Goal: Task Accomplishment & Management: Complete application form

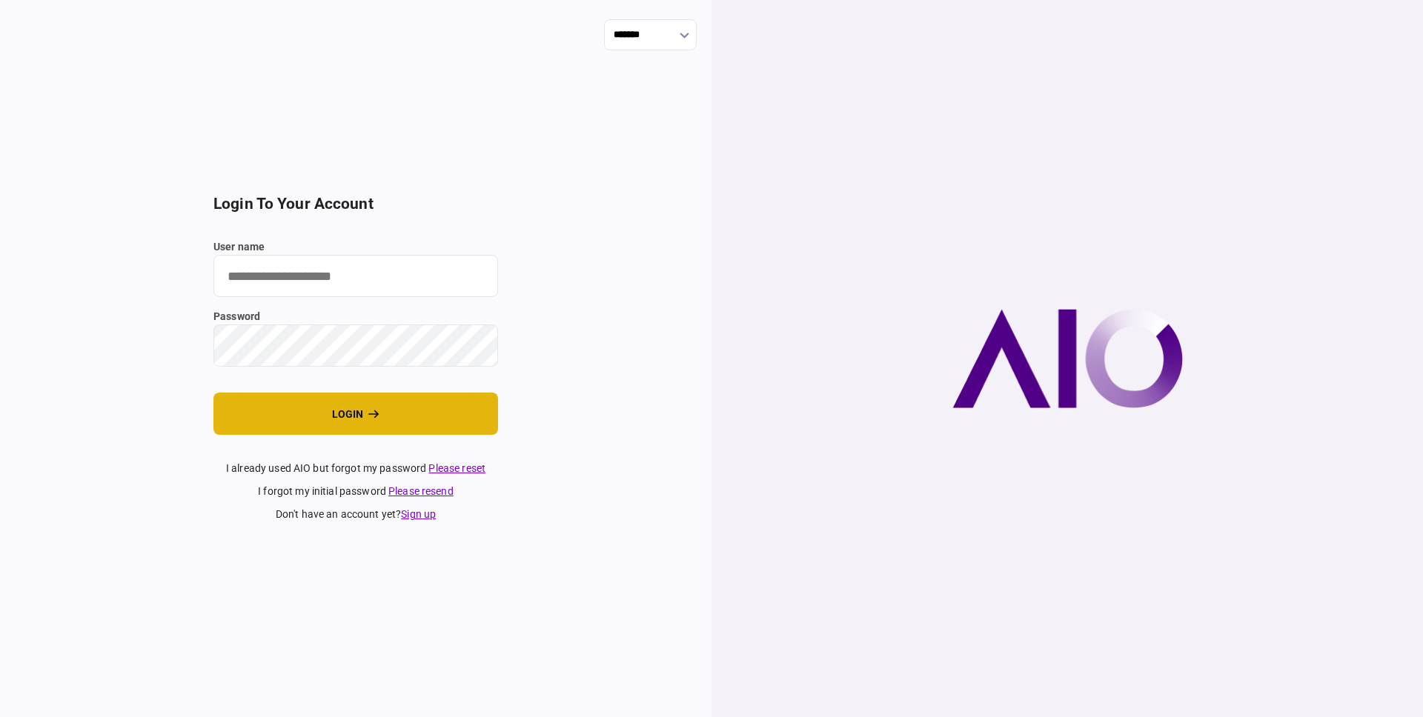
type input "**********"
drag, startPoint x: 304, startPoint y: 411, endPoint x: 271, endPoint y: 395, distance: 36.5
click at [305, 411] on button "login" at bounding box center [355, 414] width 285 height 42
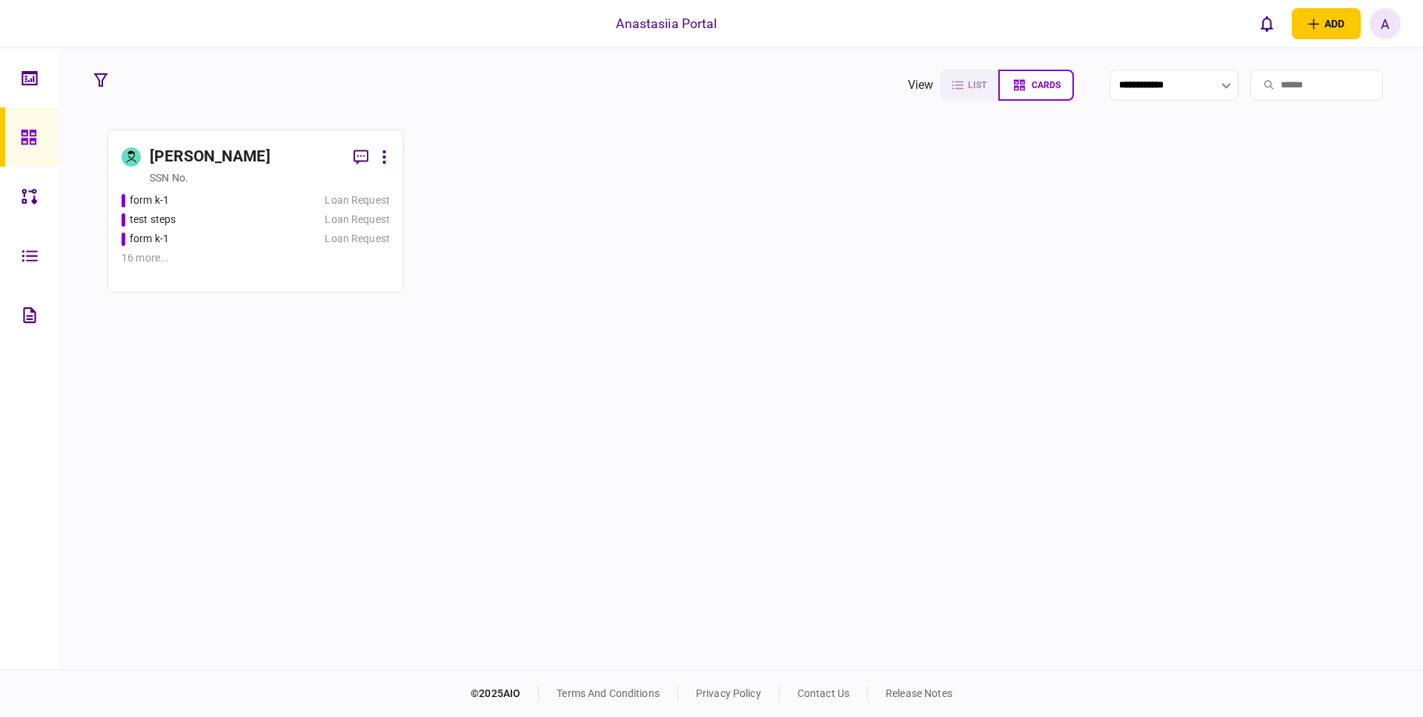
click at [216, 213] on div "test steps" at bounding box center [212, 220] width 180 height 16
click at [229, 212] on div "test steps" at bounding box center [212, 220] width 180 height 16
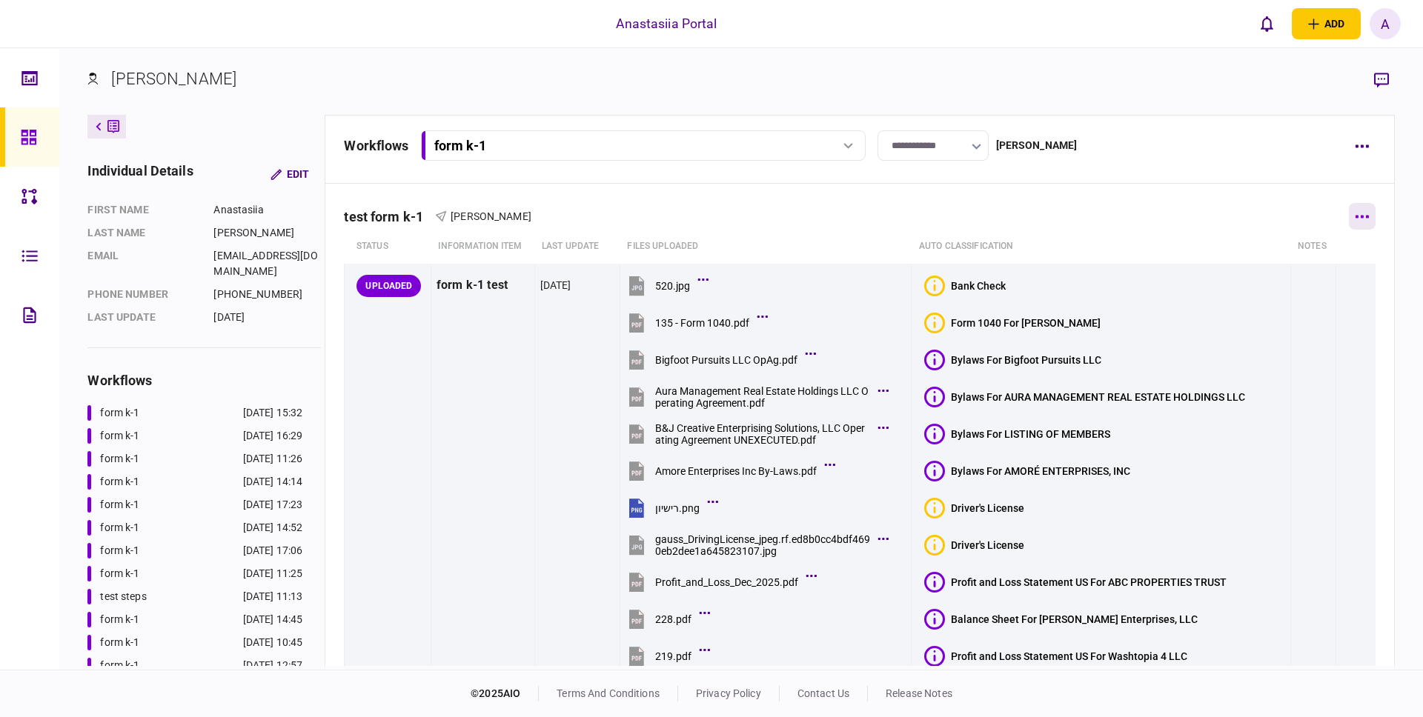
click at [1360, 225] on button "button" at bounding box center [1362, 216] width 27 height 27
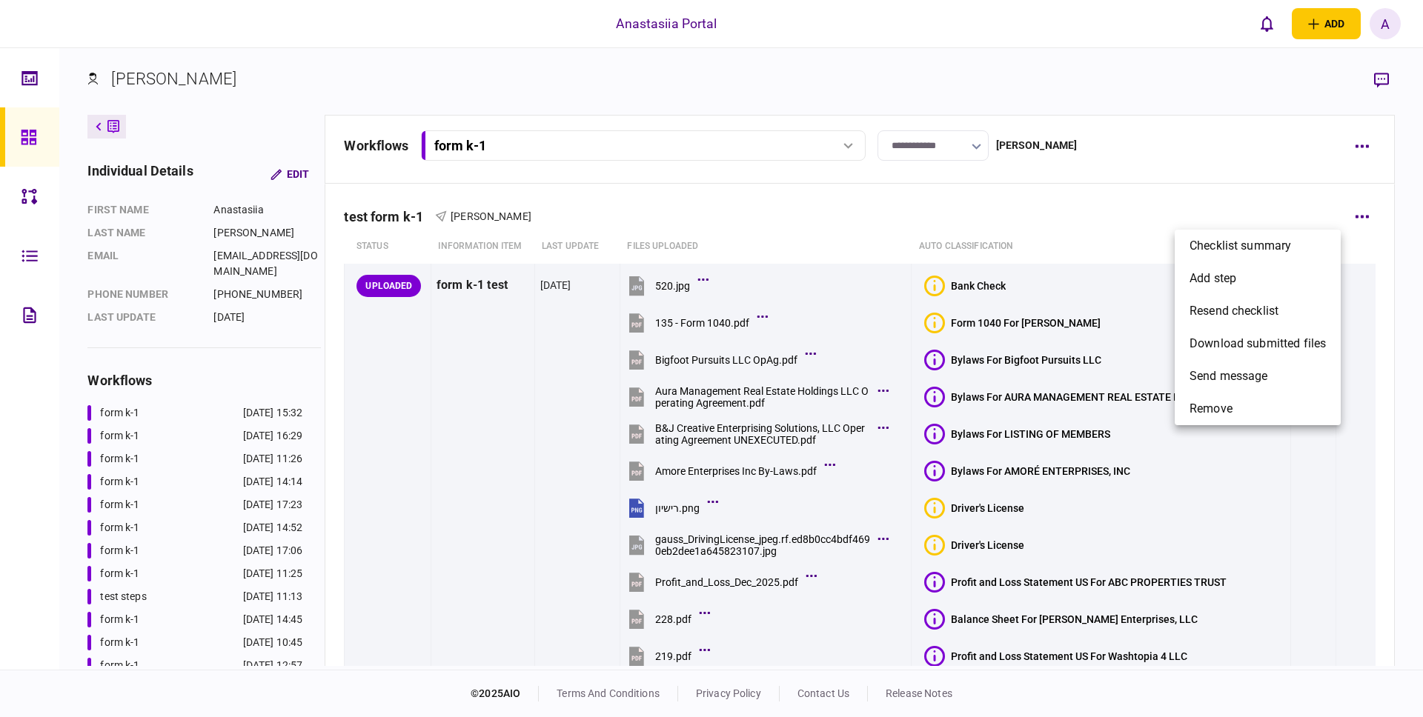
click at [1358, 136] on div at bounding box center [711, 358] width 1423 height 717
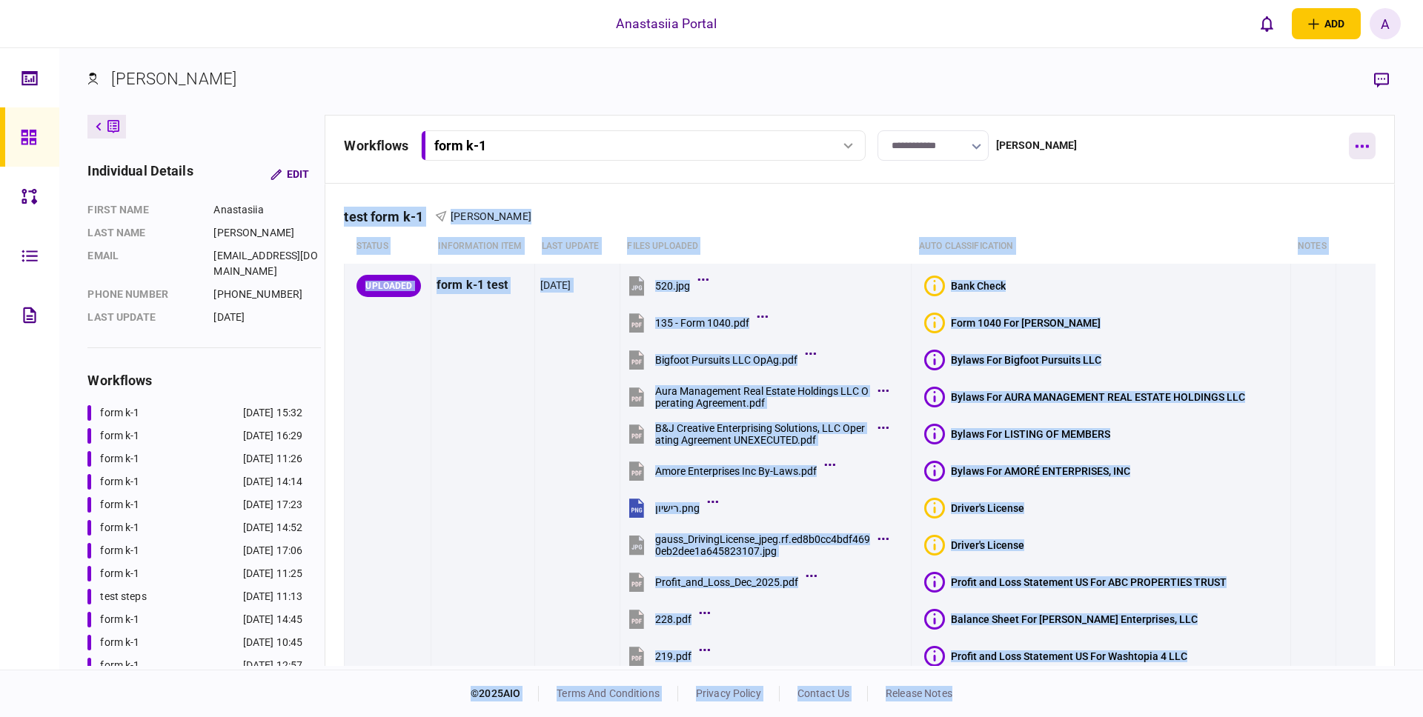
click at [1355, 145] on icon "button" at bounding box center [1361, 146] width 13 height 3
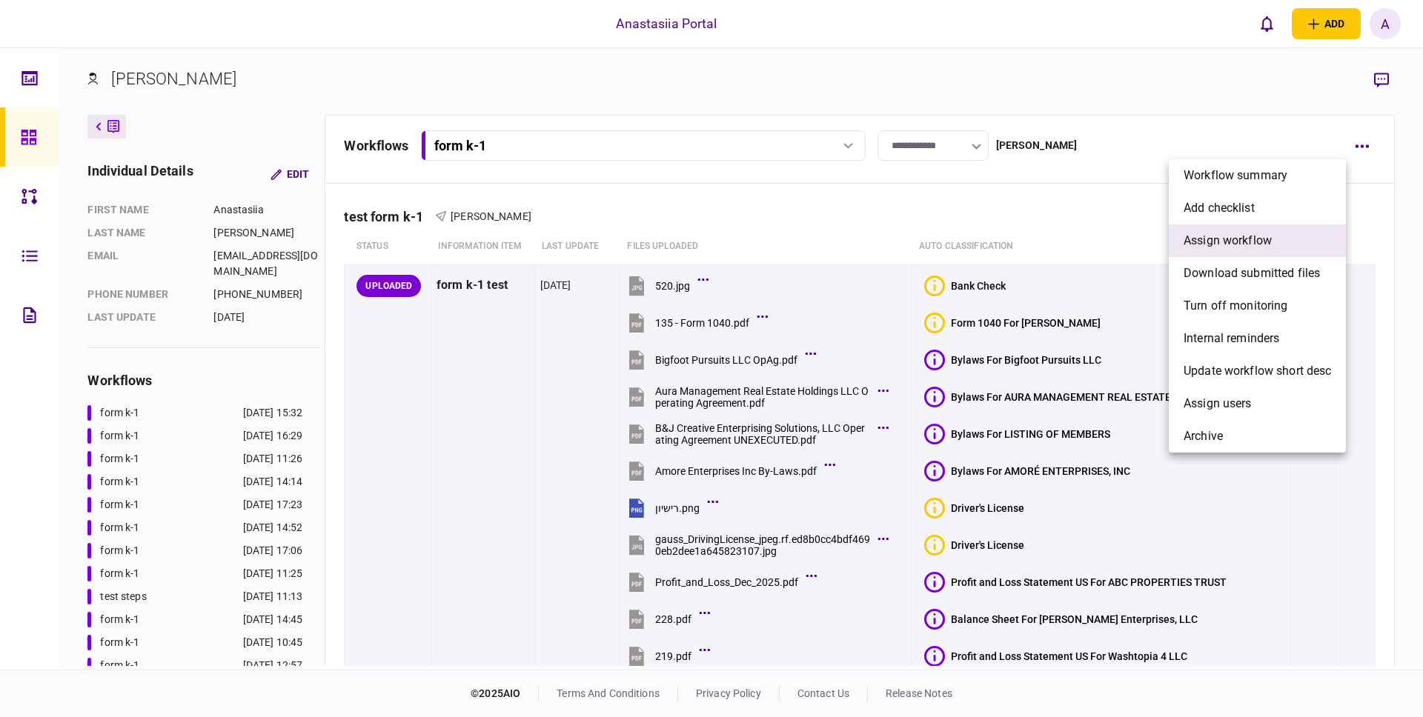
click at [1226, 242] on span "assign workflow" at bounding box center [1228, 241] width 88 height 18
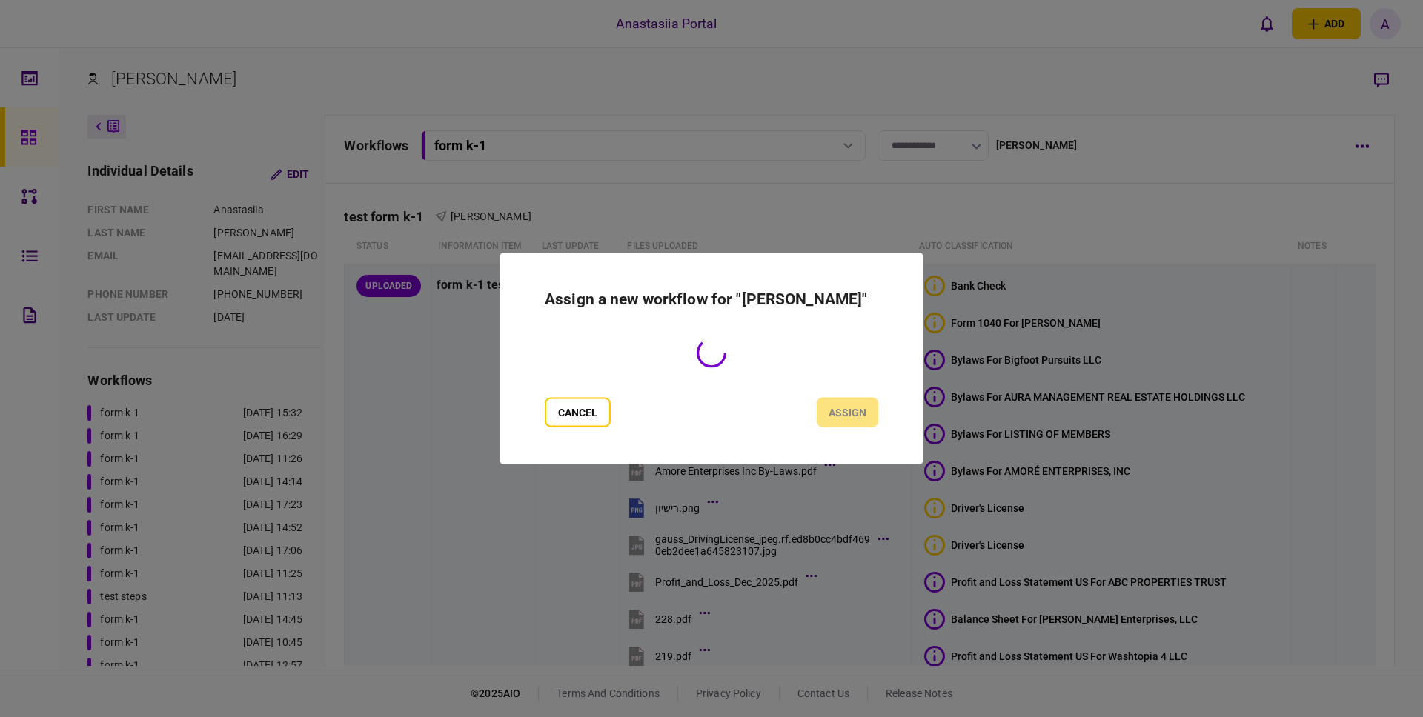
click at [1226, 242] on div at bounding box center [711, 358] width 1423 height 717
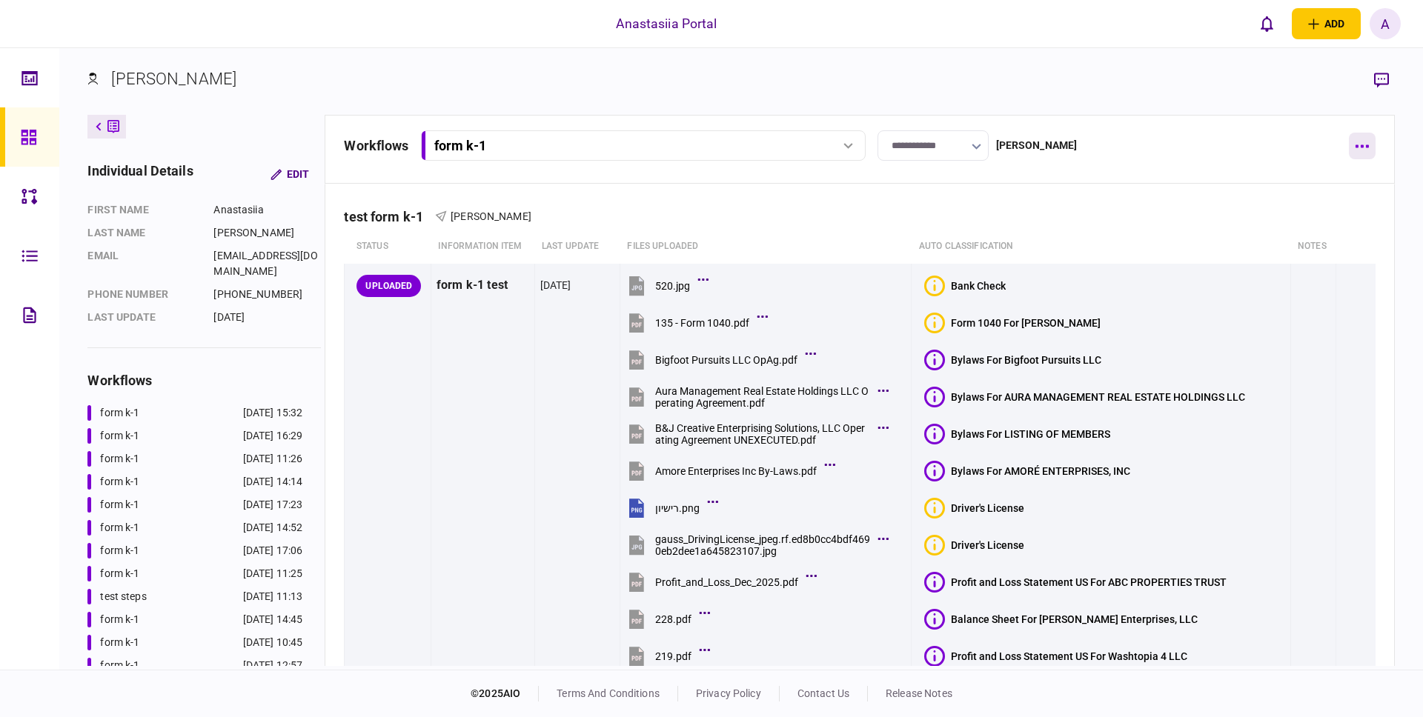
click at [1364, 139] on button "button" at bounding box center [1362, 146] width 27 height 27
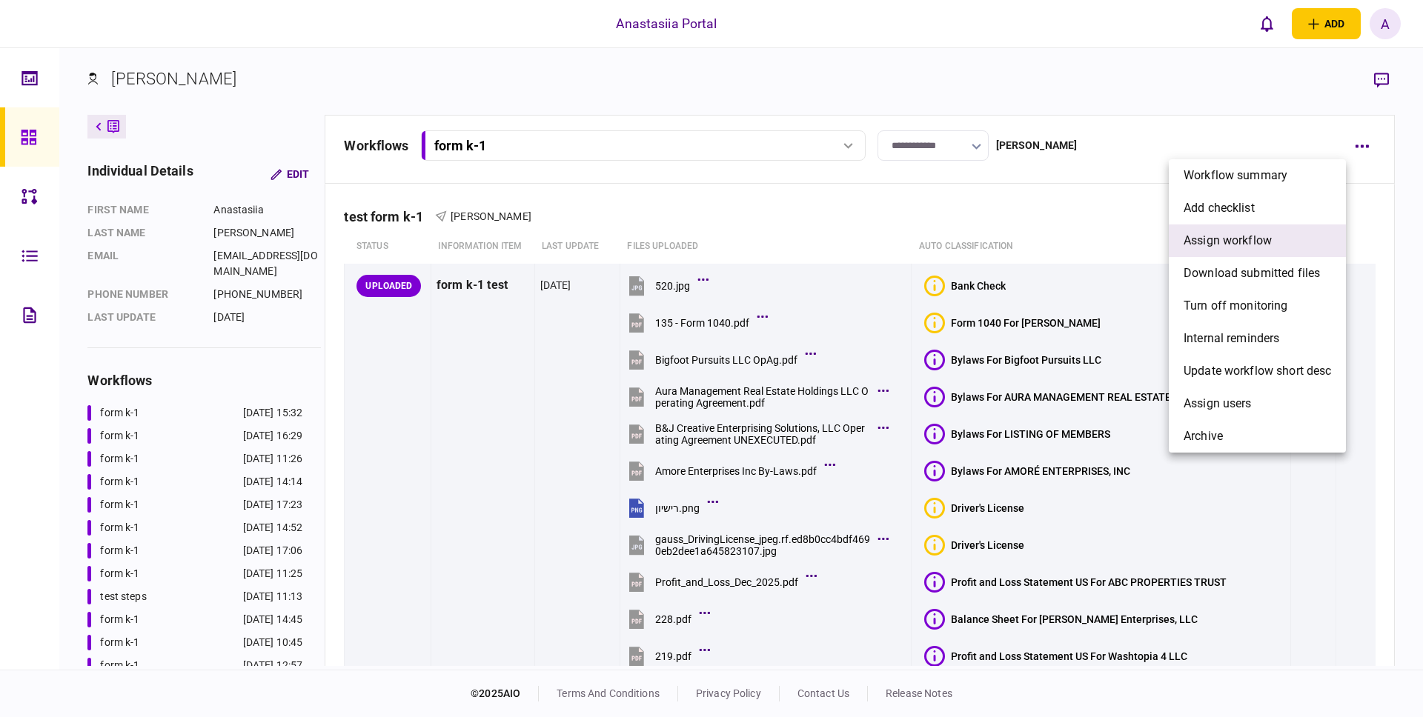
click at [1229, 240] on span "assign workflow" at bounding box center [1228, 241] width 88 height 18
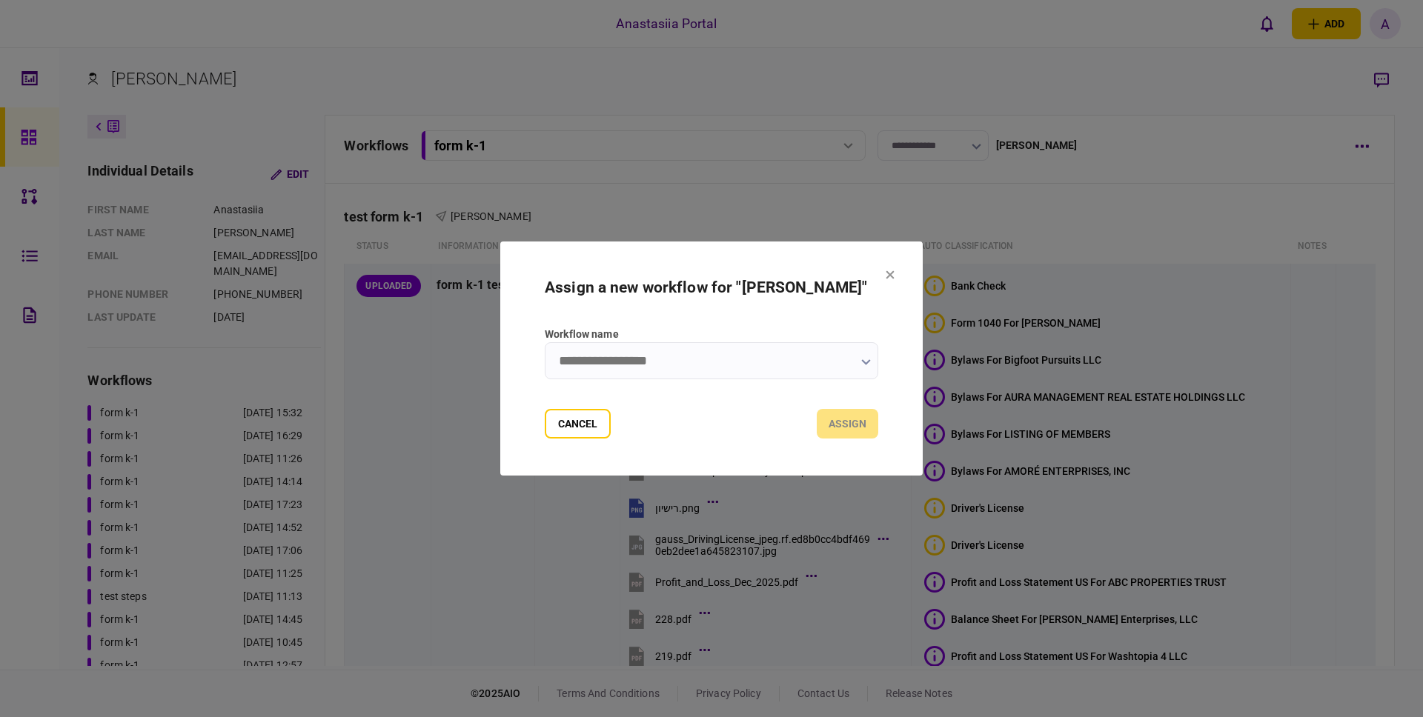
click at [663, 361] on input "Workflow name" at bounding box center [711, 360] width 333 height 37
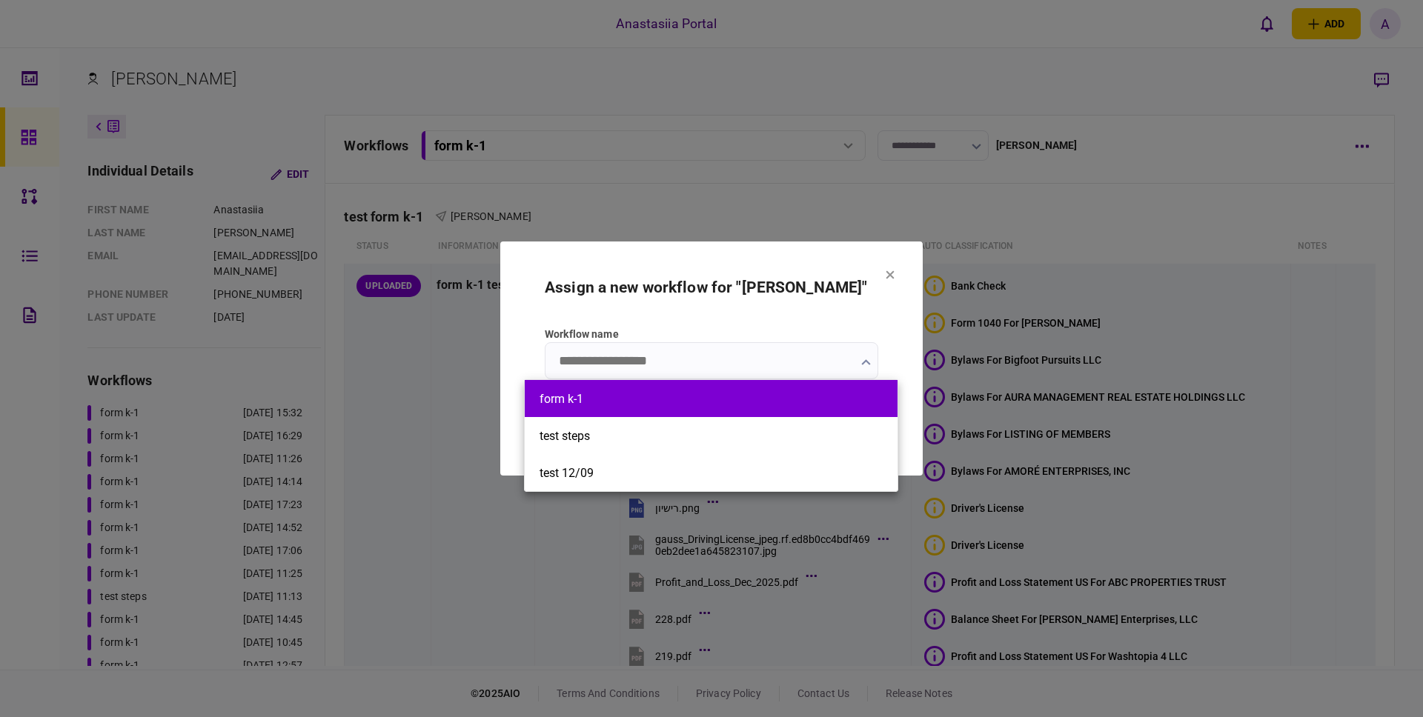
click at [617, 400] on button "form k-1" at bounding box center [711, 399] width 343 height 14
type input "********"
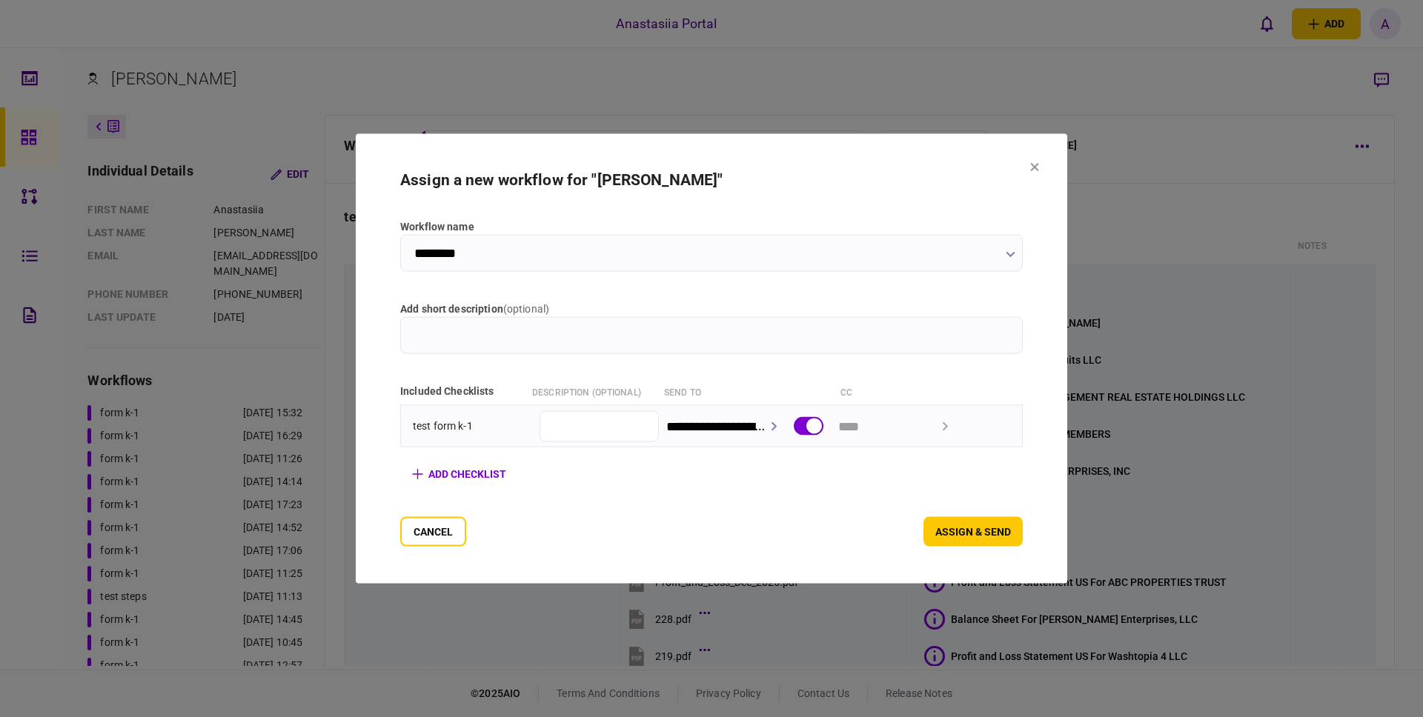
drag, startPoint x: 977, startPoint y: 545, endPoint x: 975, endPoint y: 537, distance: 8.3
click at [977, 545] on button "assign & send" at bounding box center [972, 532] width 99 height 30
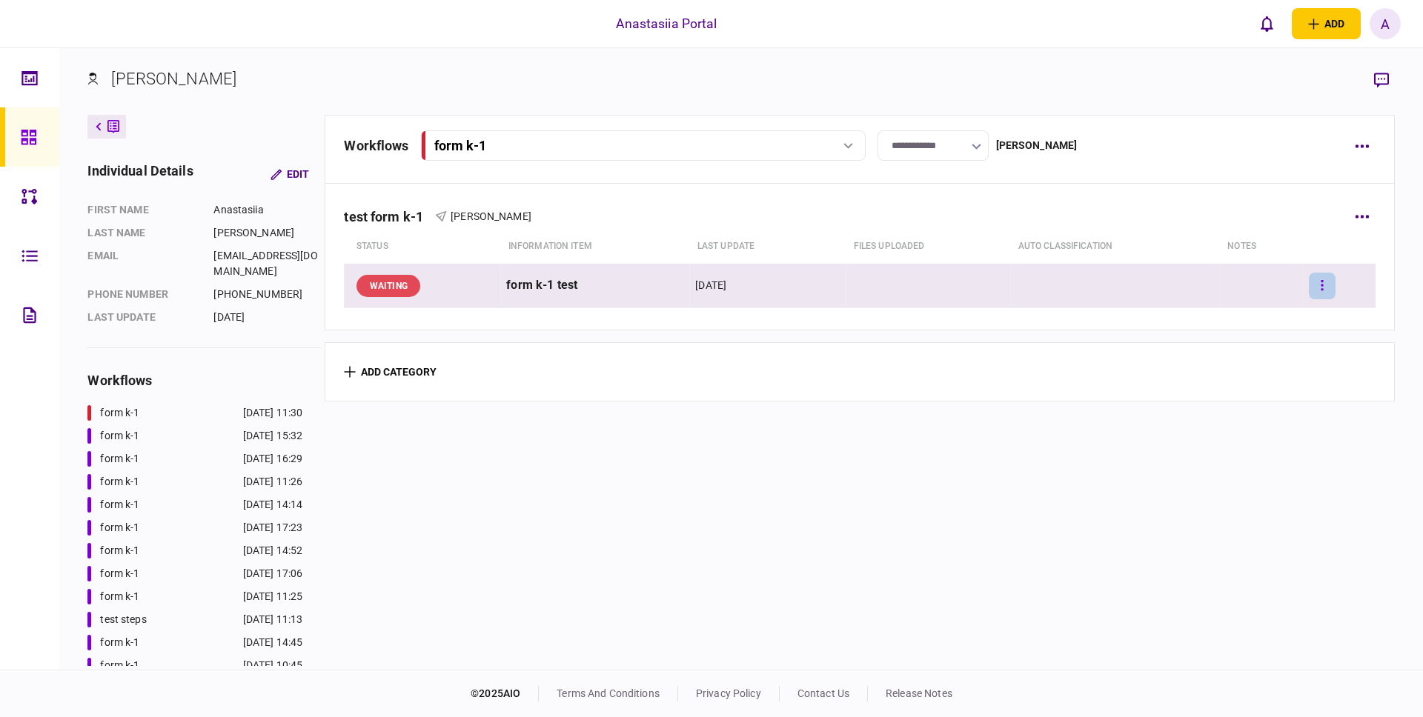
click at [1315, 282] on button "button" at bounding box center [1322, 286] width 27 height 27
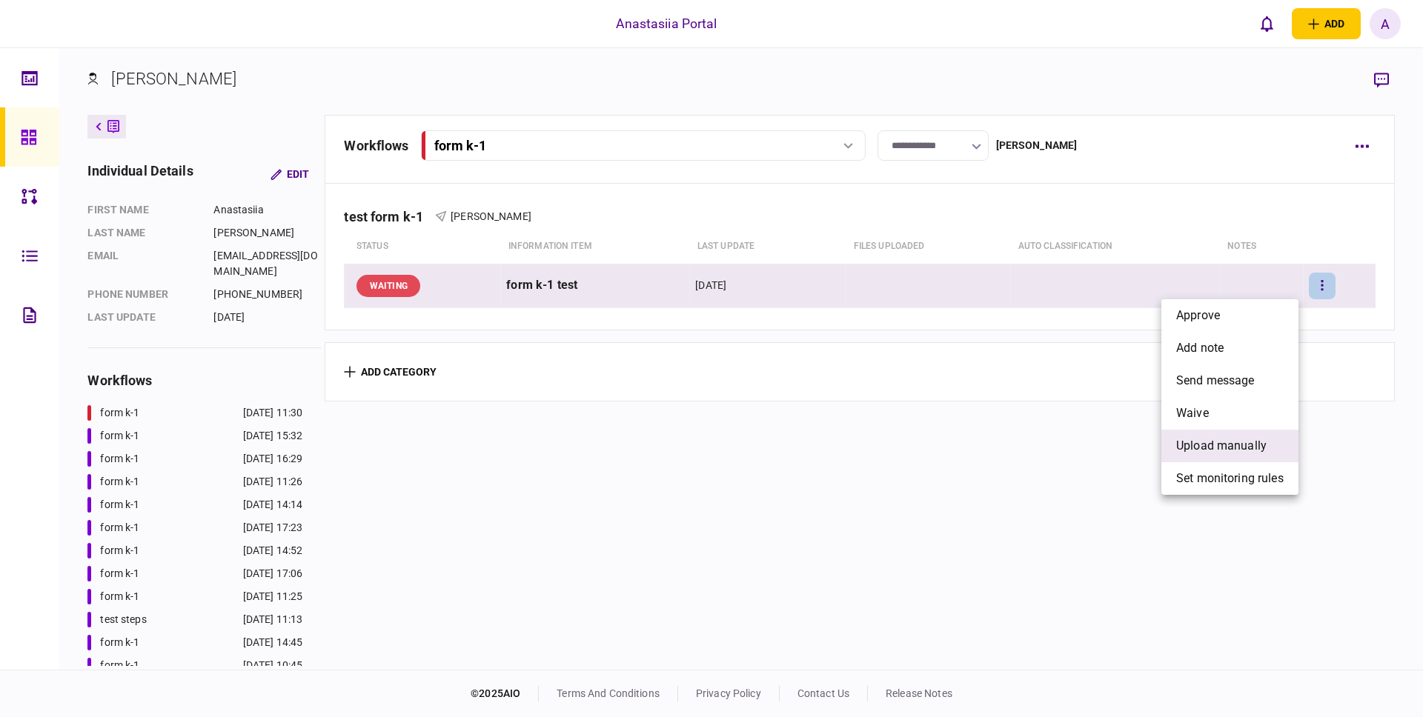
click at [1235, 446] on span "upload manually" at bounding box center [1221, 446] width 90 height 18
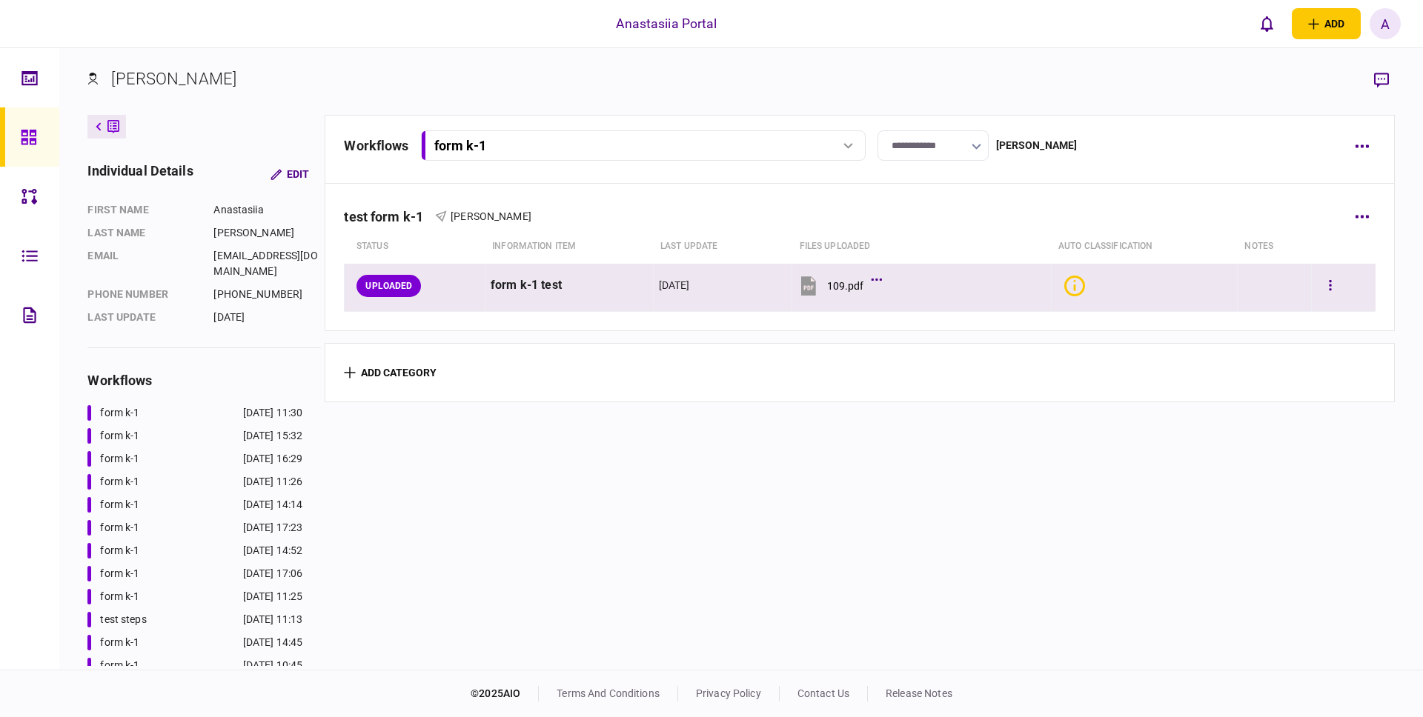
click at [1073, 288] on icon "Bad quality" at bounding box center [1074, 285] width 2 height 11
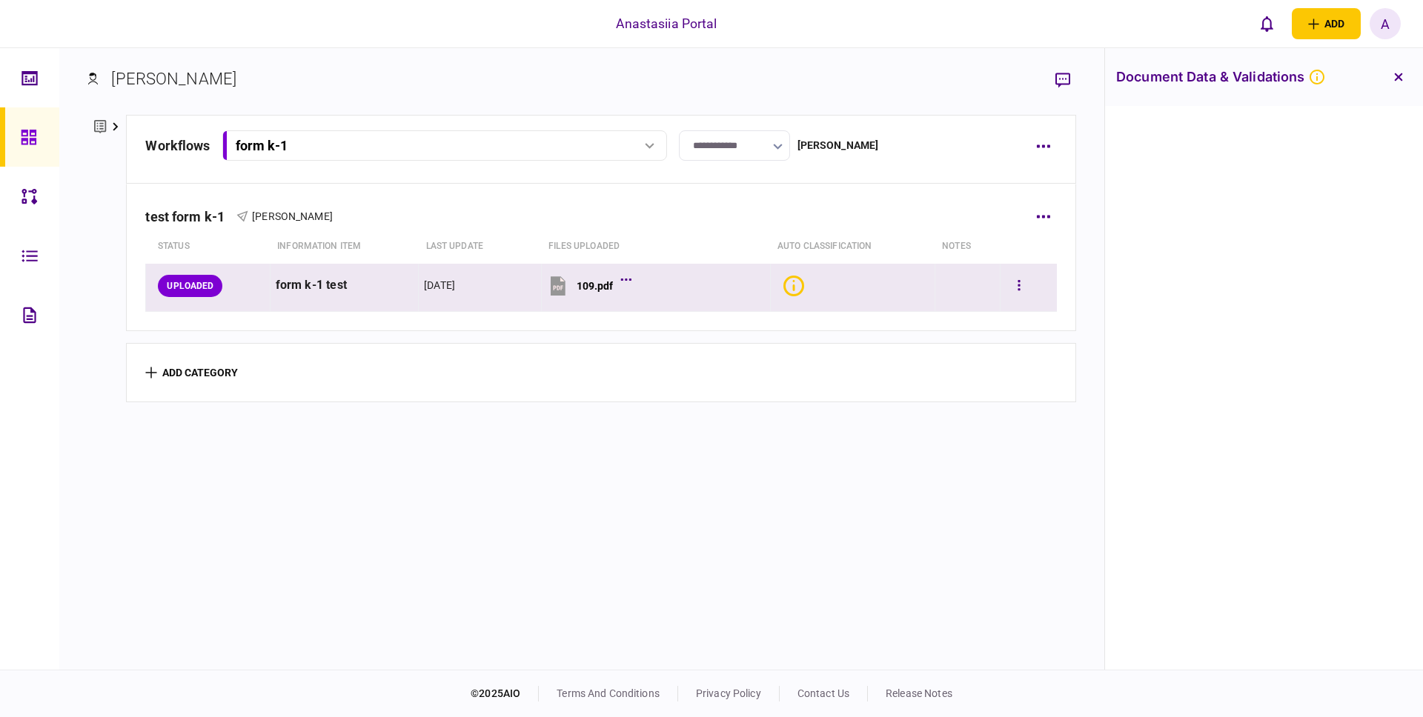
click at [1023, 286] on div at bounding box center [1029, 285] width 46 height 33
click at [1012, 290] on button "button" at bounding box center [1019, 286] width 27 height 27
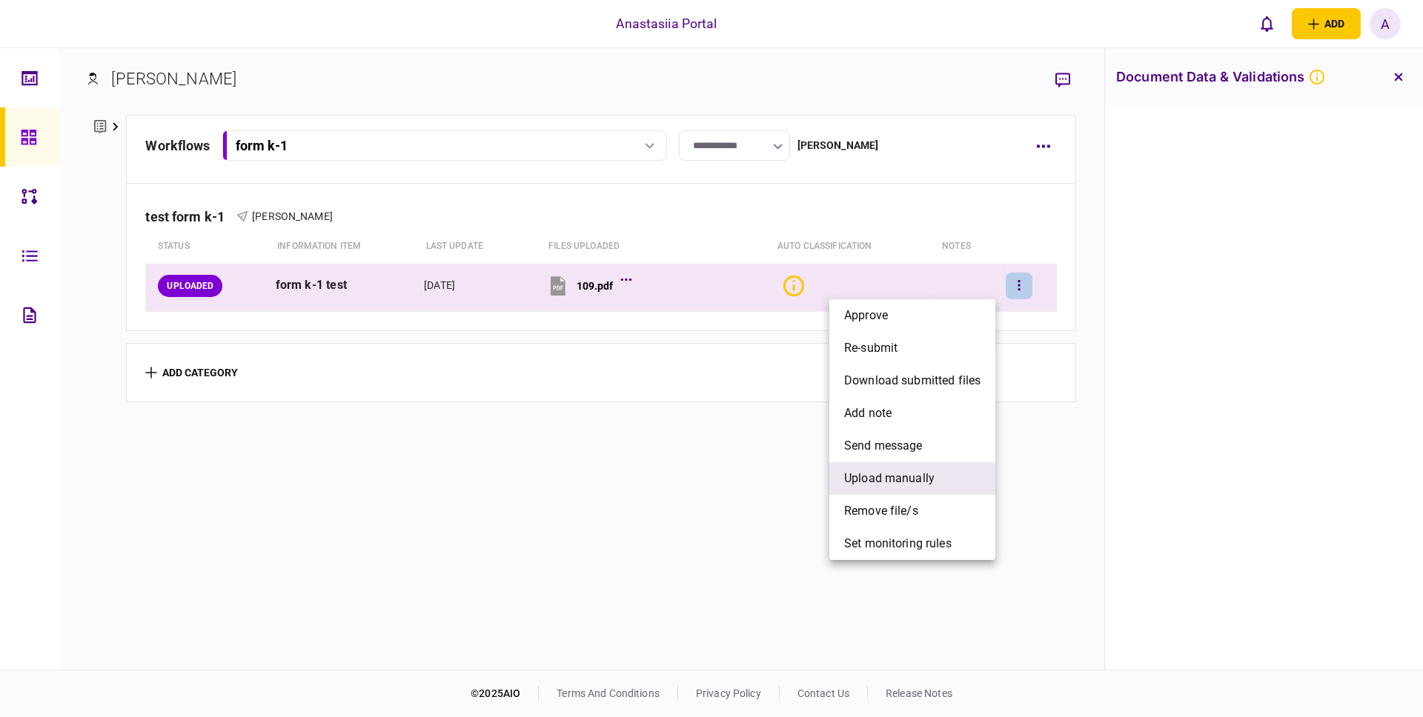
click at [901, 473] on span "upload manually" at bounding box center [889, 479] width 90 height 18
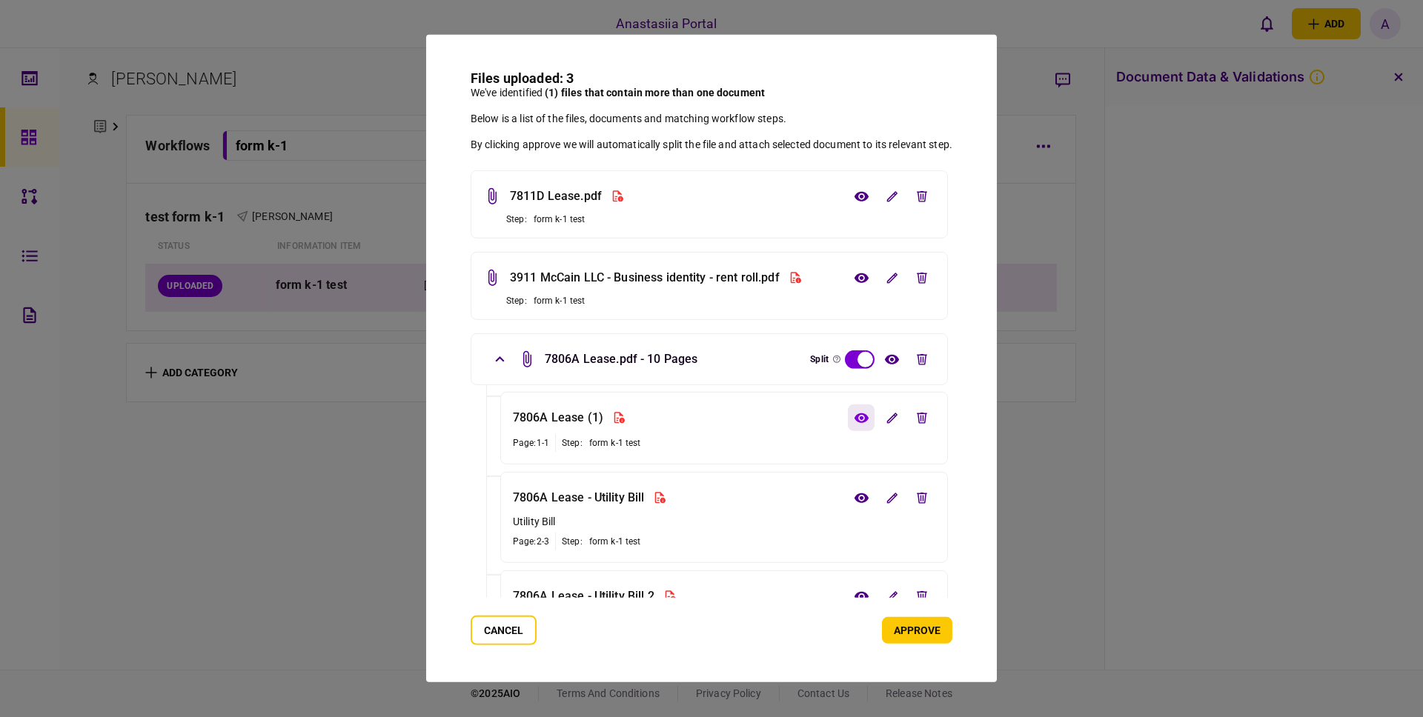
click at [855, 421] on icon "view file" at bounding box center [862, 417] width 16 height 11
click at [920, 413] on icon "edit file" at bounding box center [922, 417] width 10 height 11
click at [863, 497] on icon "view file" at bounding box center [862, 497] width 16 height 11
click at [915, 499] on button "edit file" at bounding box center [922, 498] width 27 height 27
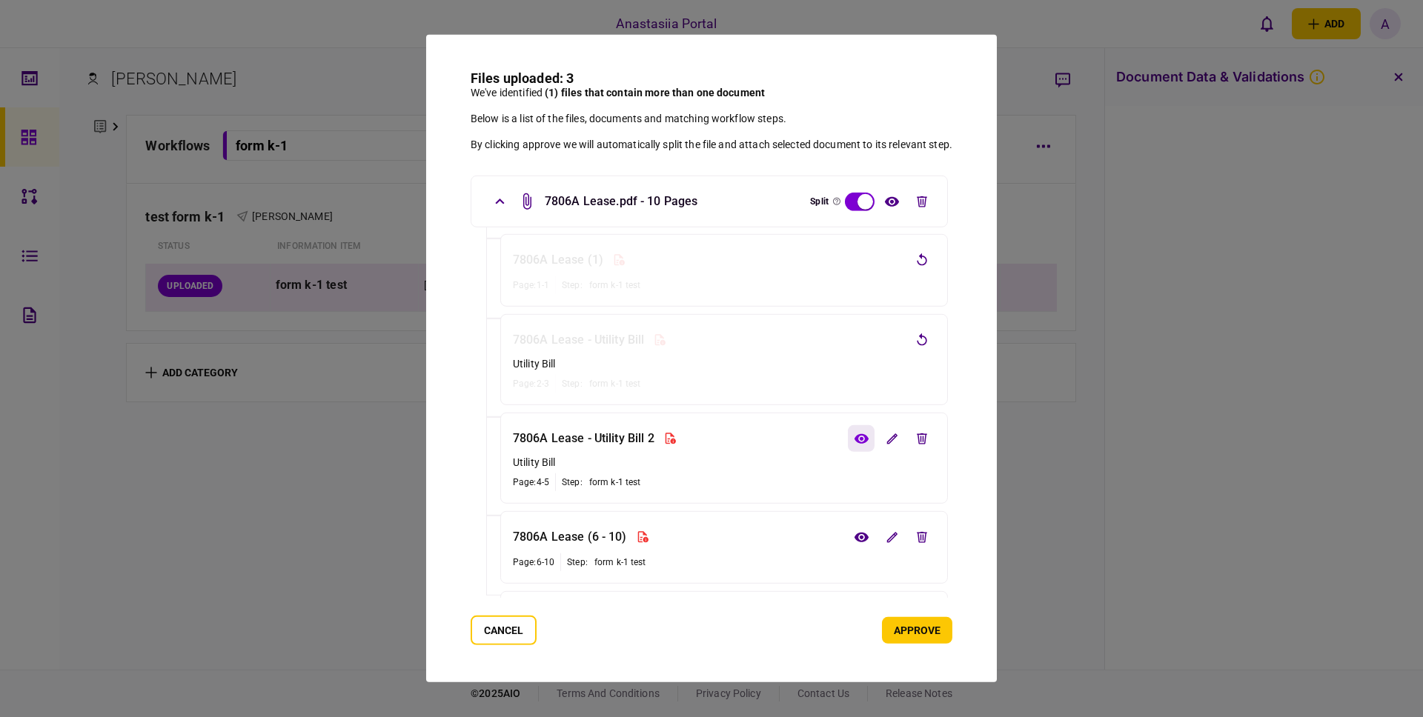
click at [863, 439] on icon "view file" at bounding box center [862, 438] width 16 height 11
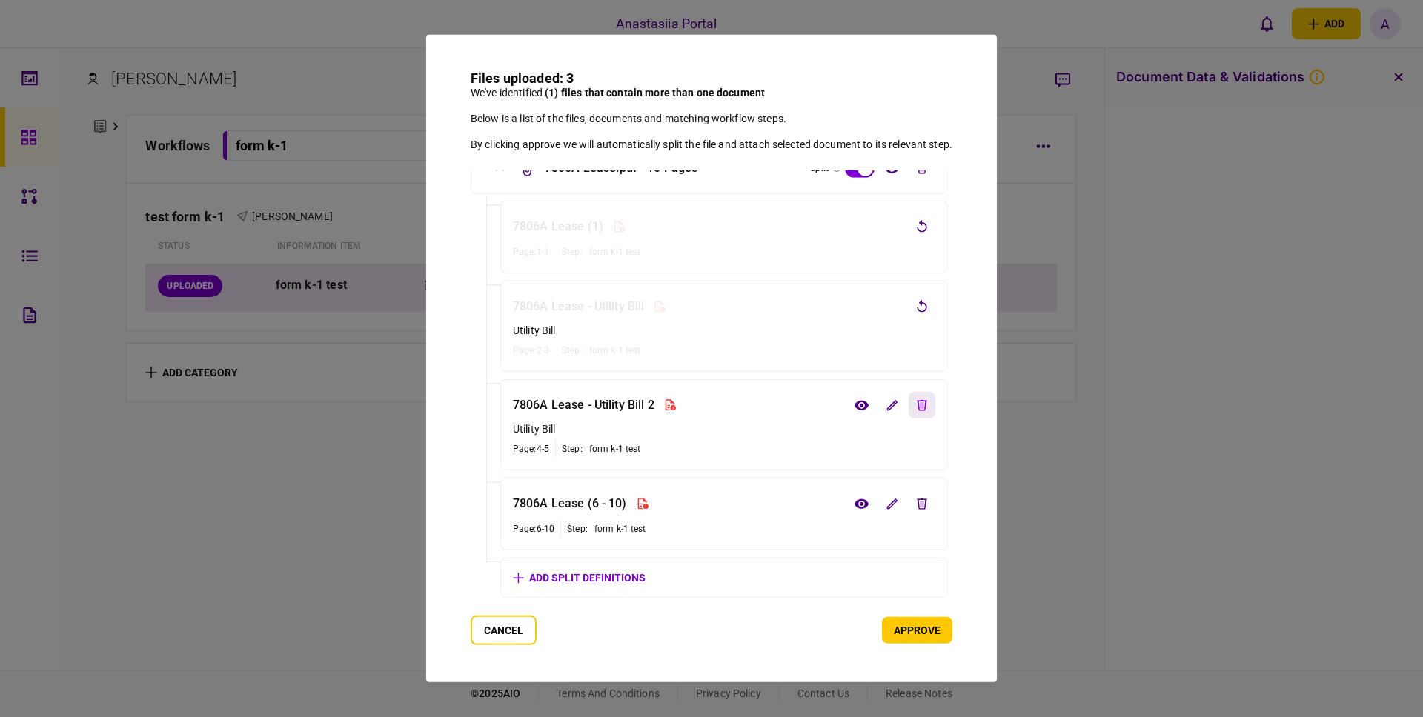
click at [918, 403] on icon "edit file" at bounding box center [922, 404] width 10 height 11
click at [867, 499] on icon "view file" at bounding box center [862, 503] width 16 height 11
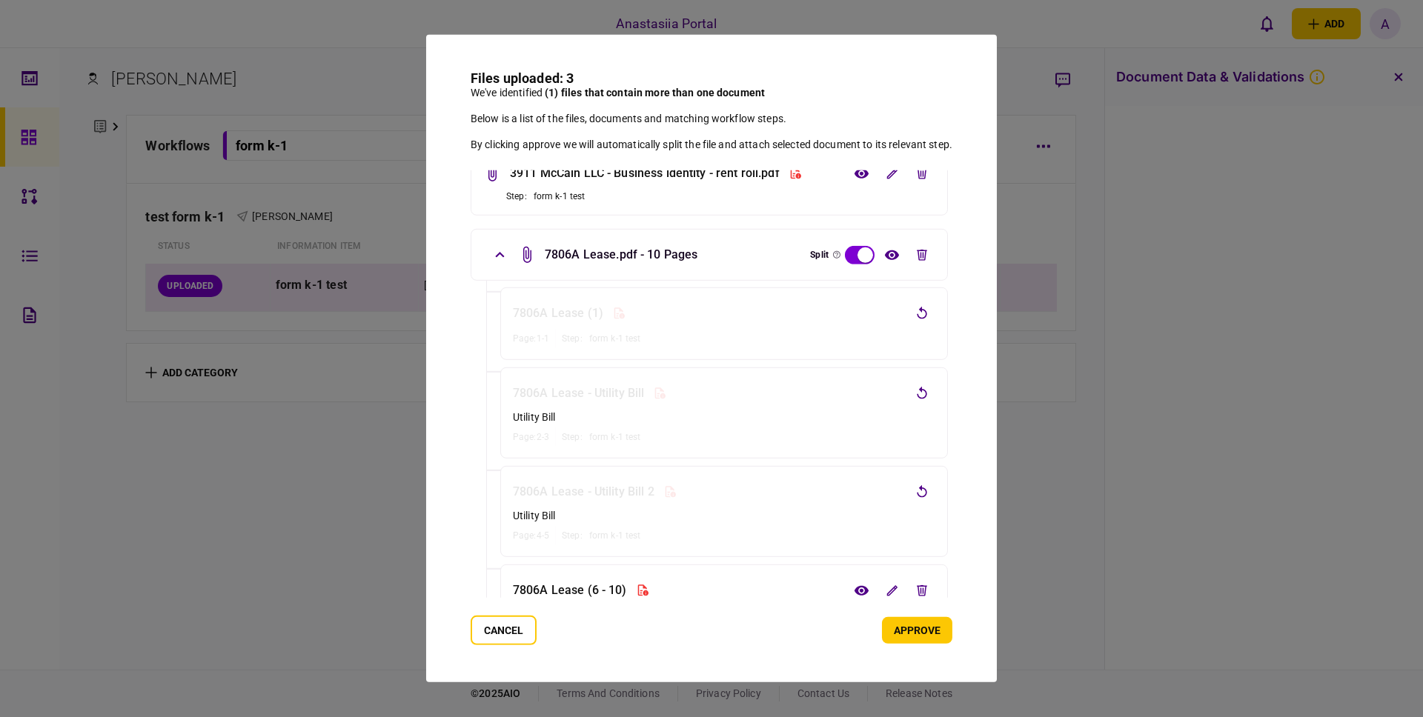
scroll to position [0, 0]
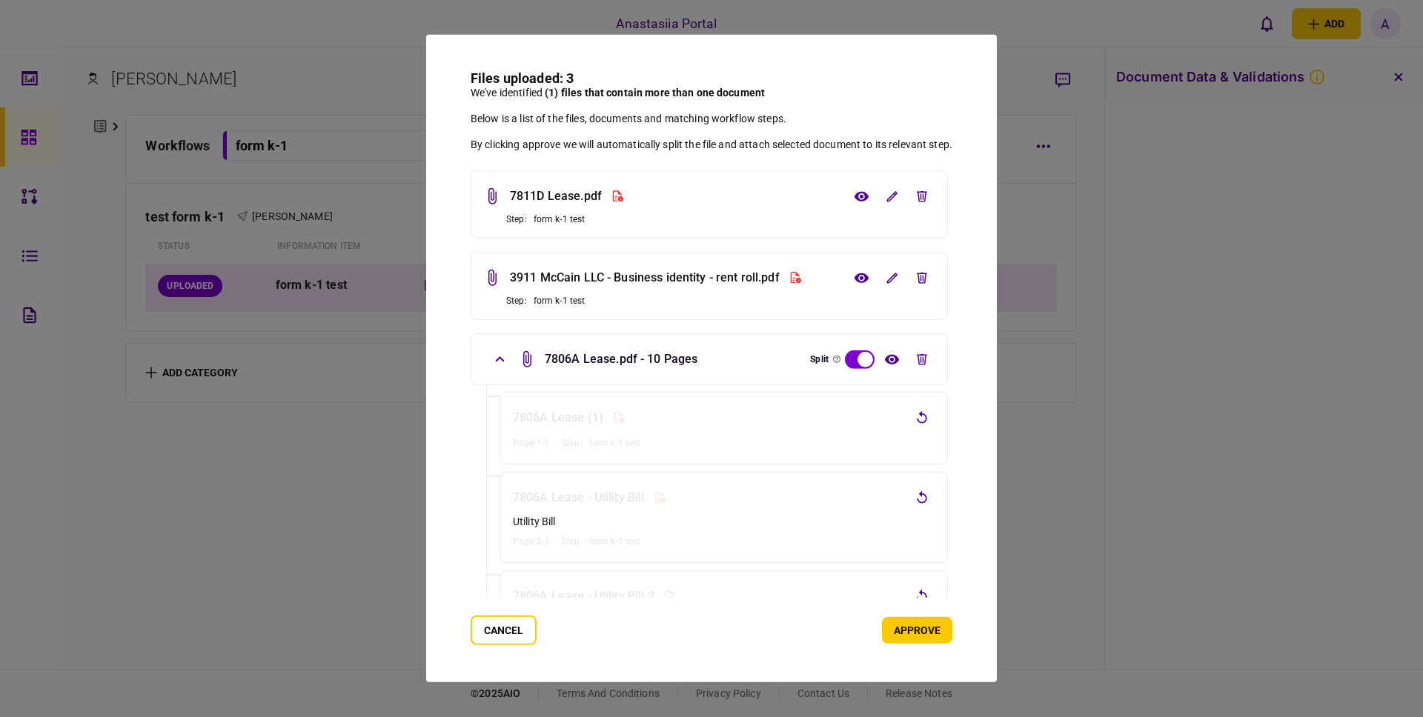
click at [920, 374] on div "7806A Lease.pdf - 10 Pages Split" at bounding box center [709, 359] width 477 height 52
click at [921, 370] on button "edit file" at bounding box center [922, 359] width 27 height 27
click at [915, 280] on button "edit file" at bounding box center [922, 278] width 27 height 27
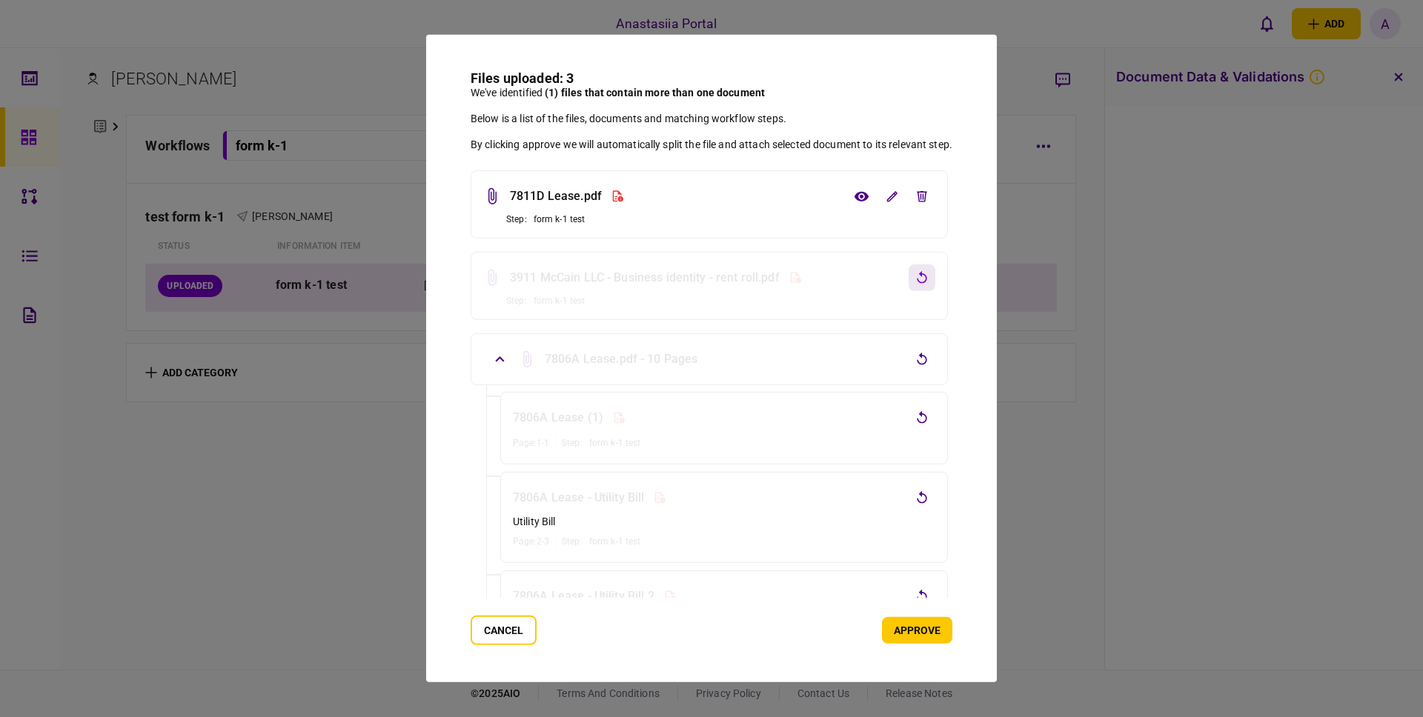
click at [920, 279] on icon "revert deletion" at bounding box center [922, 277] width 15 height 15
click at [866, 282] on icon "view file" at bounding box center [862, 277] width 16 height 11
click at [860, 200] on icon "view file" at bounding box center [861, 196] width 14 height 10
click at [923, 206] on button "edit file" at bounding box center [922, 196] width 27 height 27
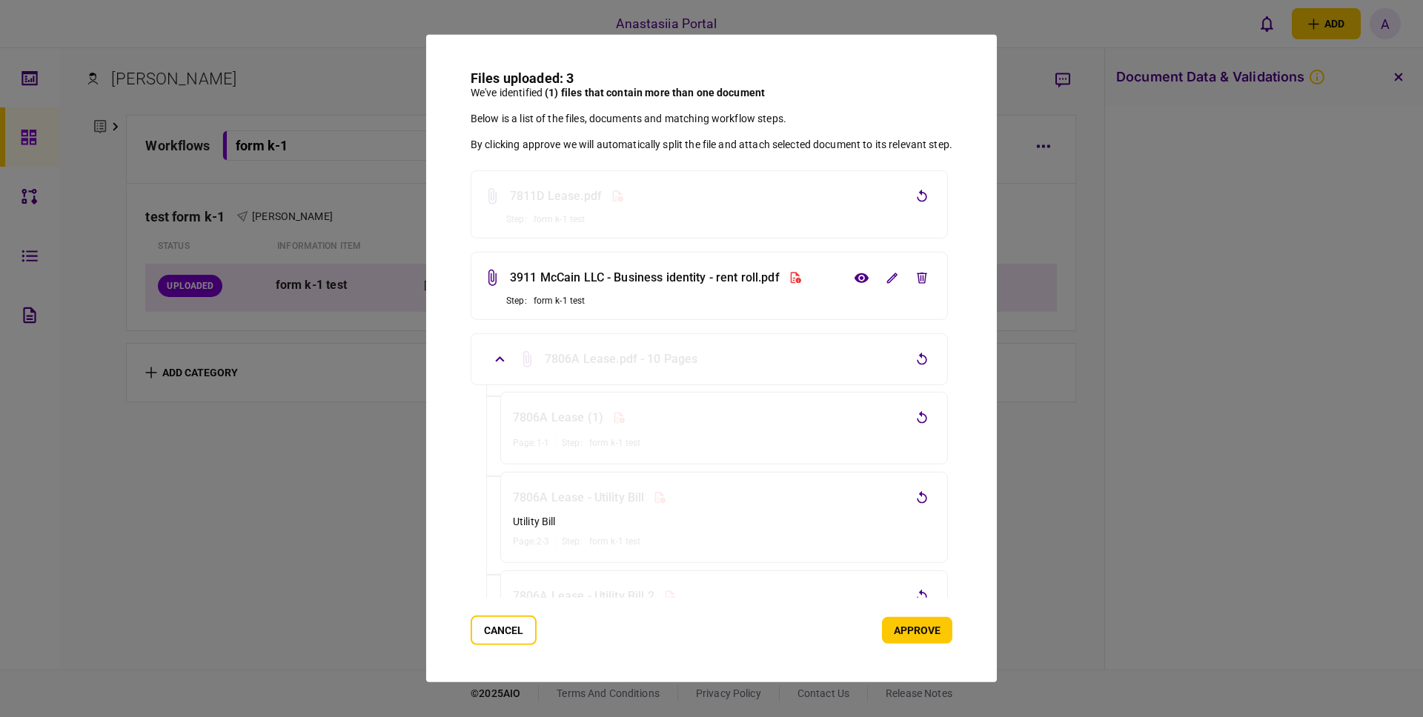
scroll to position [191, 0]
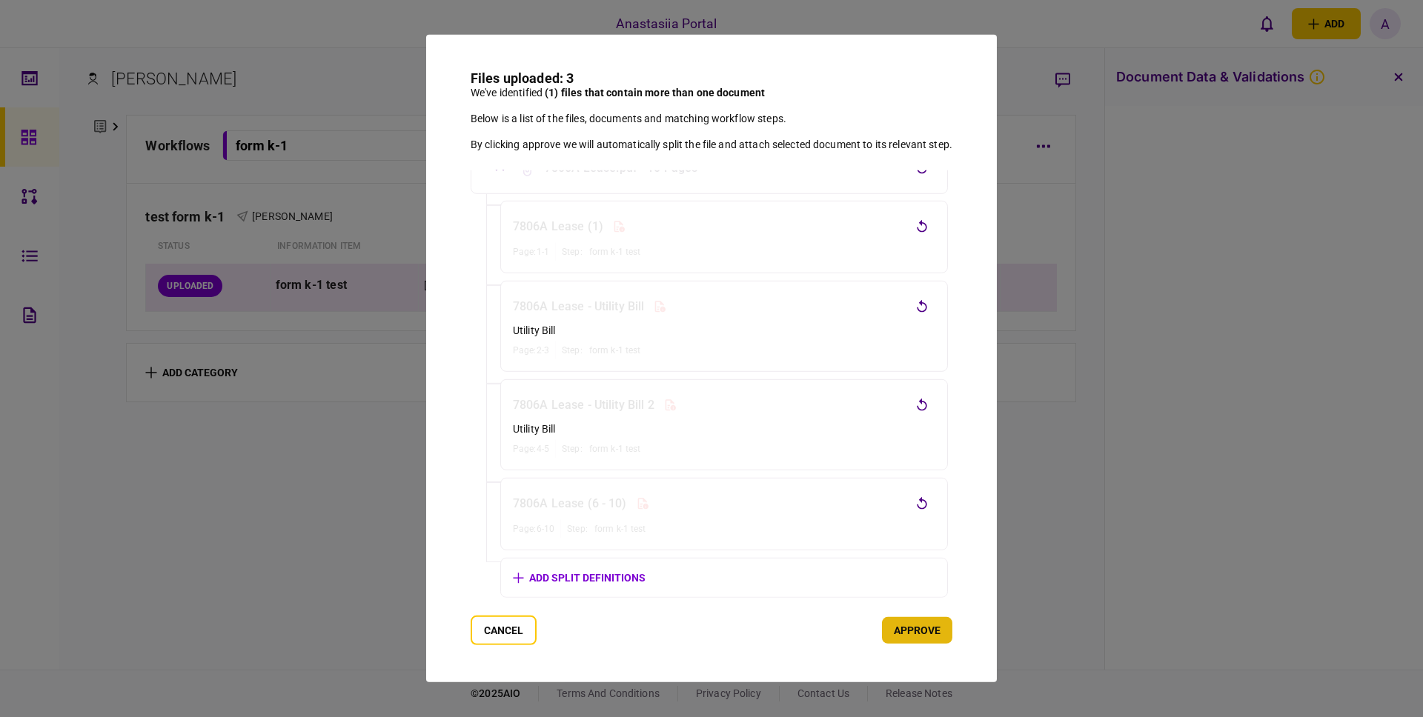
click at [909, 620] on button "approve" at bounding box center [917, 630] width 70 height 27
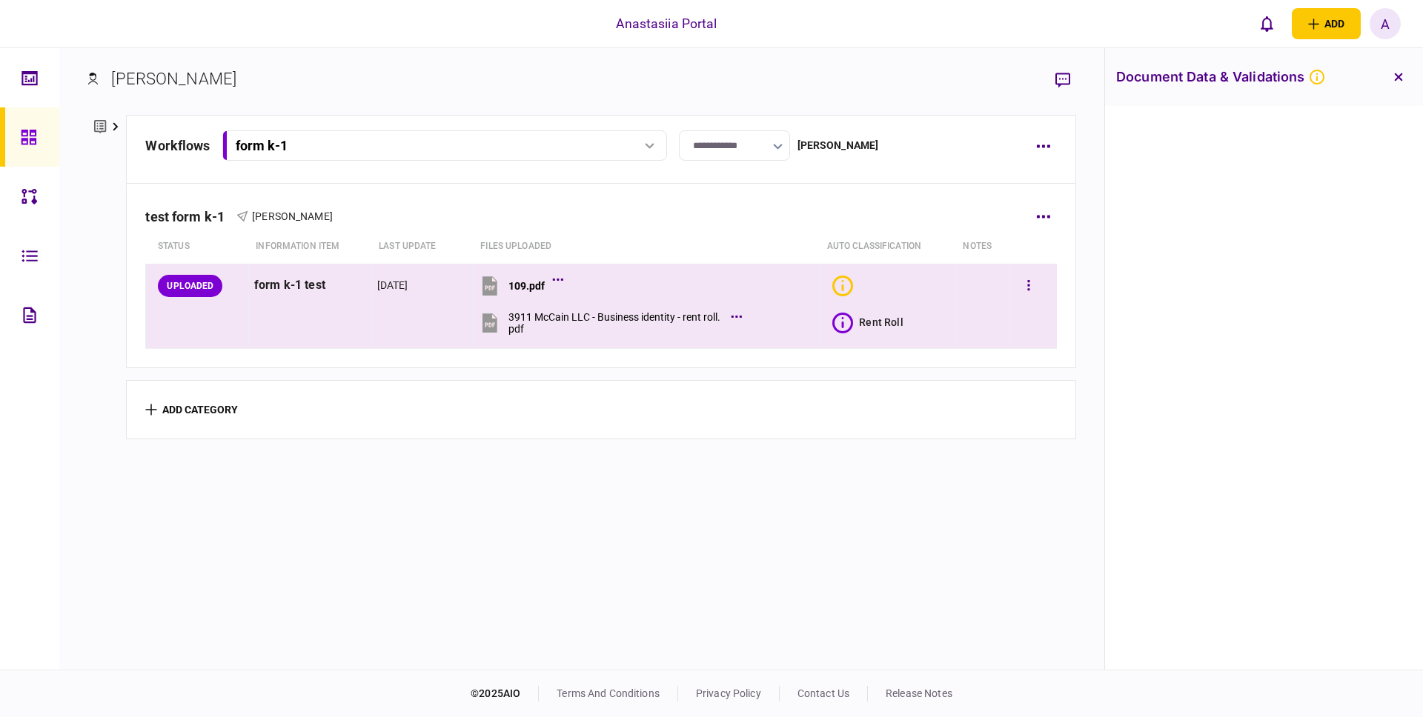
click at [842, 322] on icon at bounding box center [843, 322] width 2 height 11
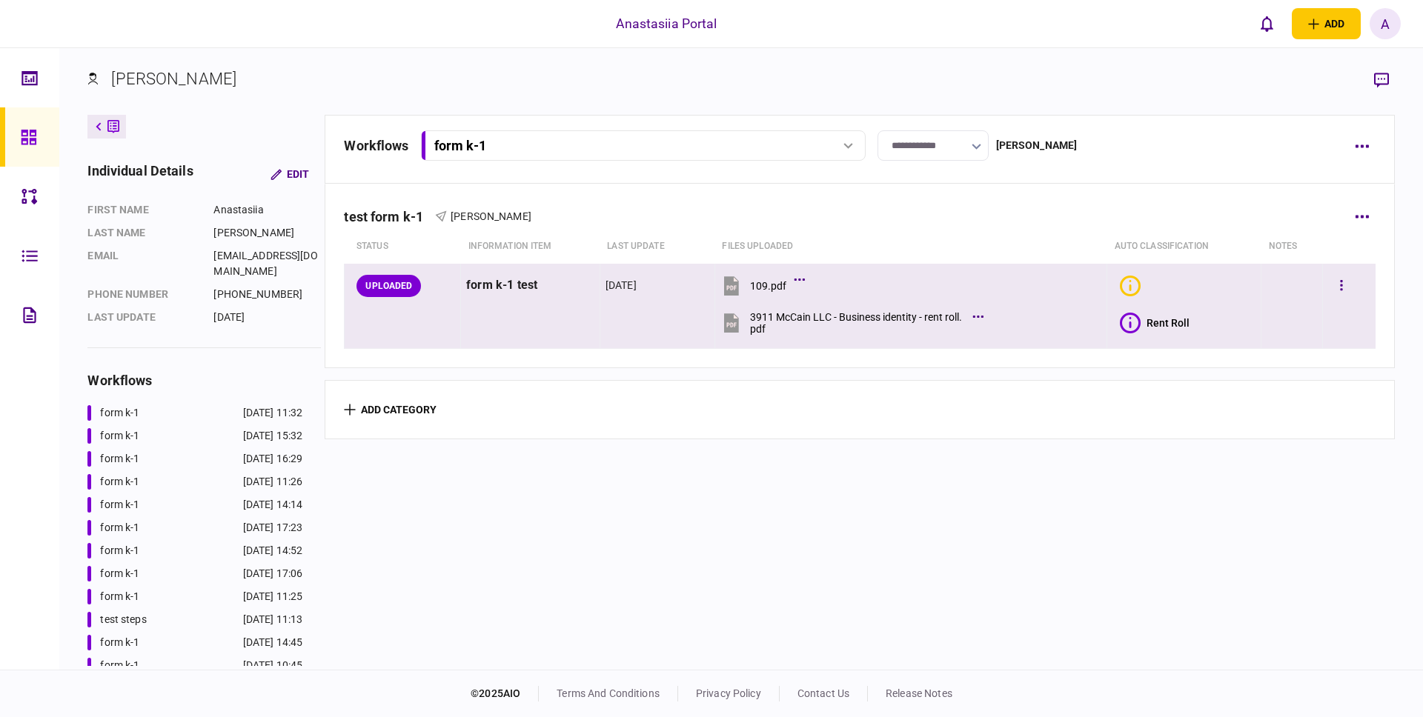
click at [1128, 322] on icon at bounding box center [1130, 323] width 21 height 21
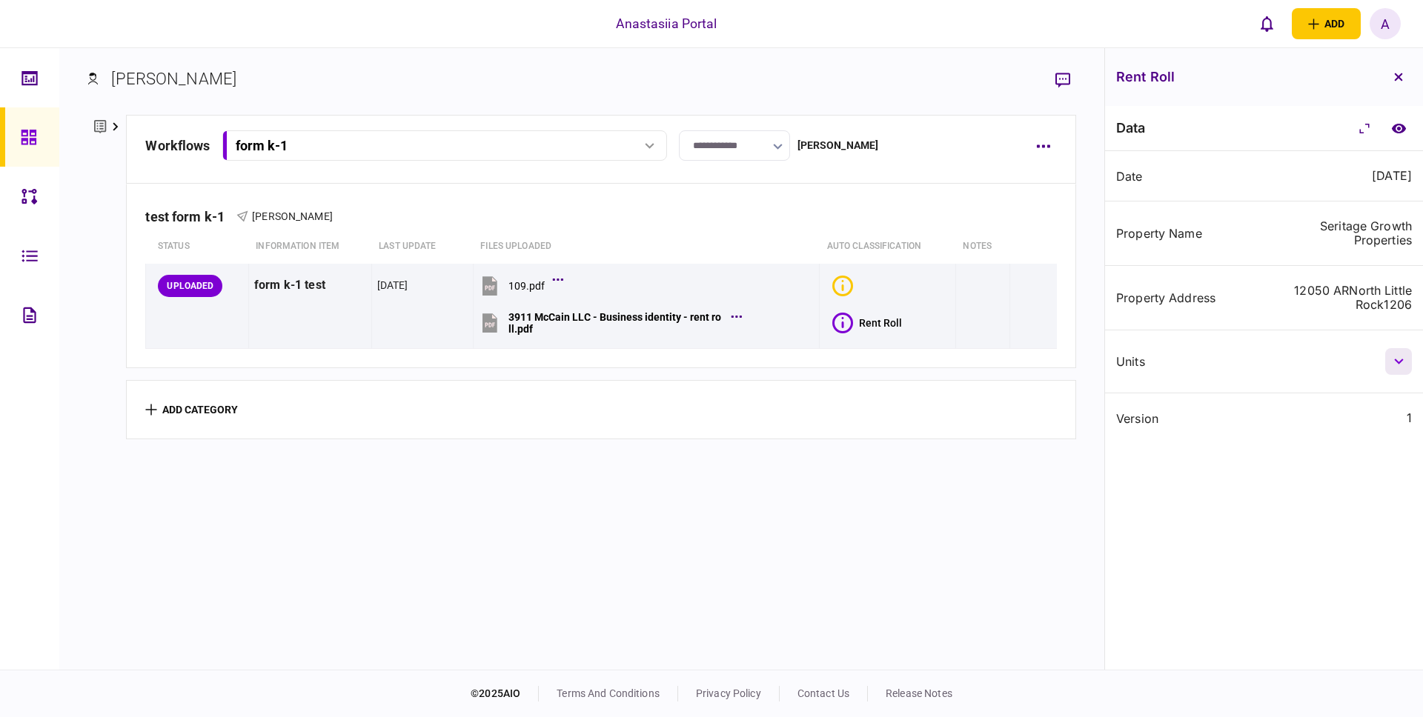
click at [1400, 355] on button "button" at bounding box center [1398, 361] width 27 height 27
click at [1395, 362] on icon "button" at bounding box center [1399, 362] width 10 height 6
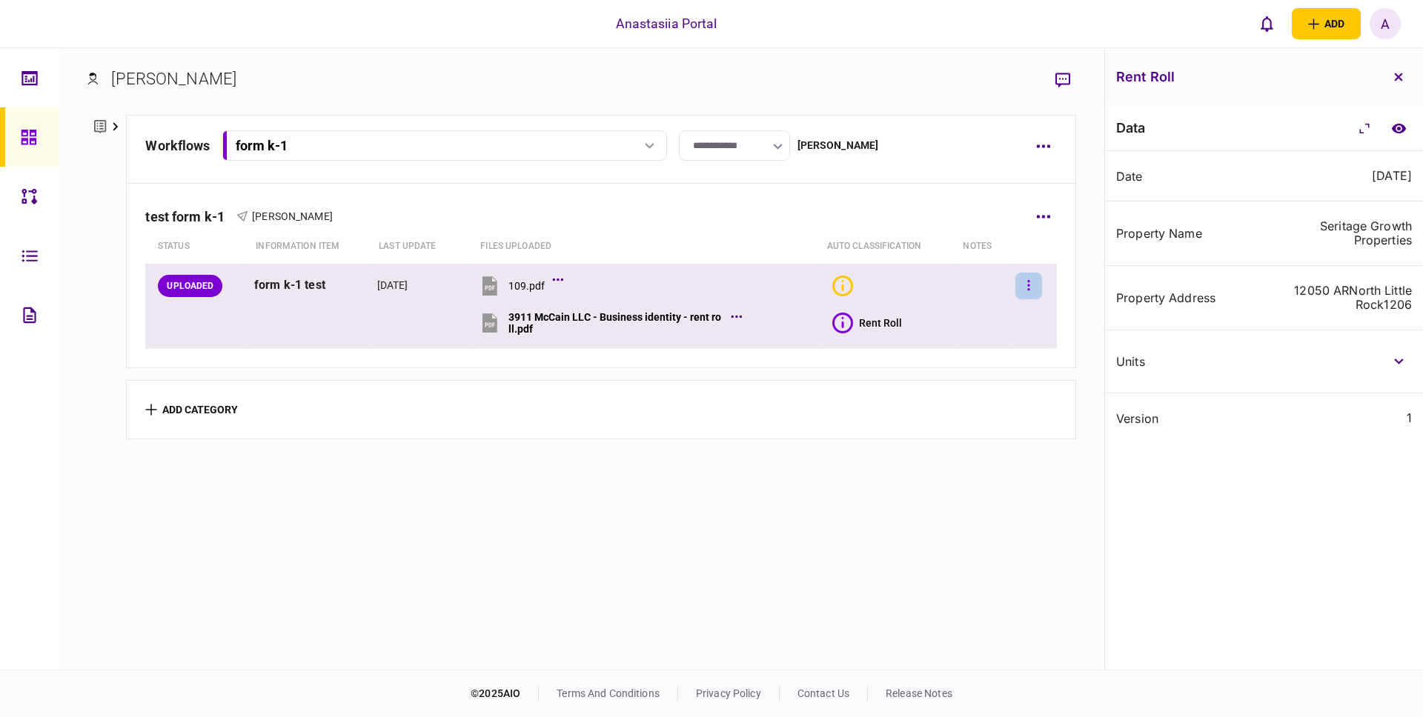
click at [1015, 276] on button "button" at bounding box center [1028, 286] width 27 height 27
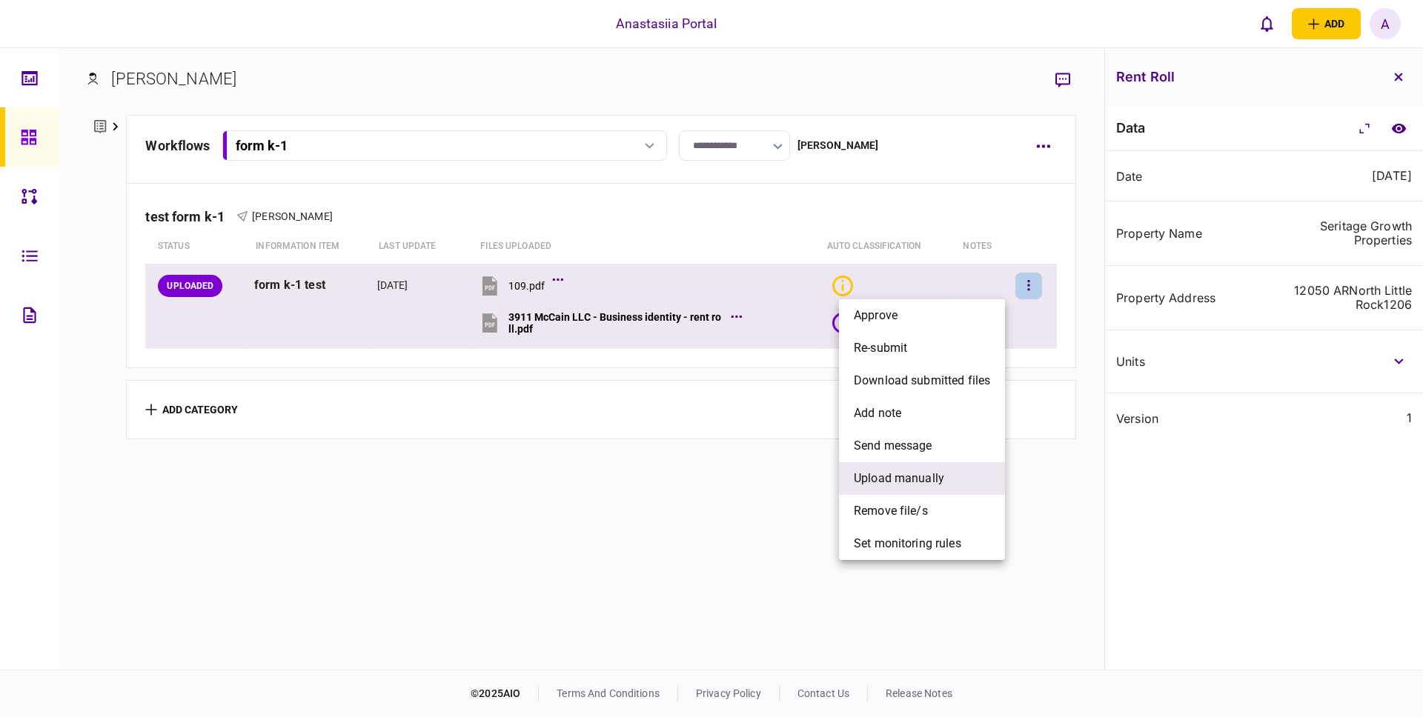
click at [924, 481] on span "upload manually" at bounding box center [899, 479] width 90 height 18
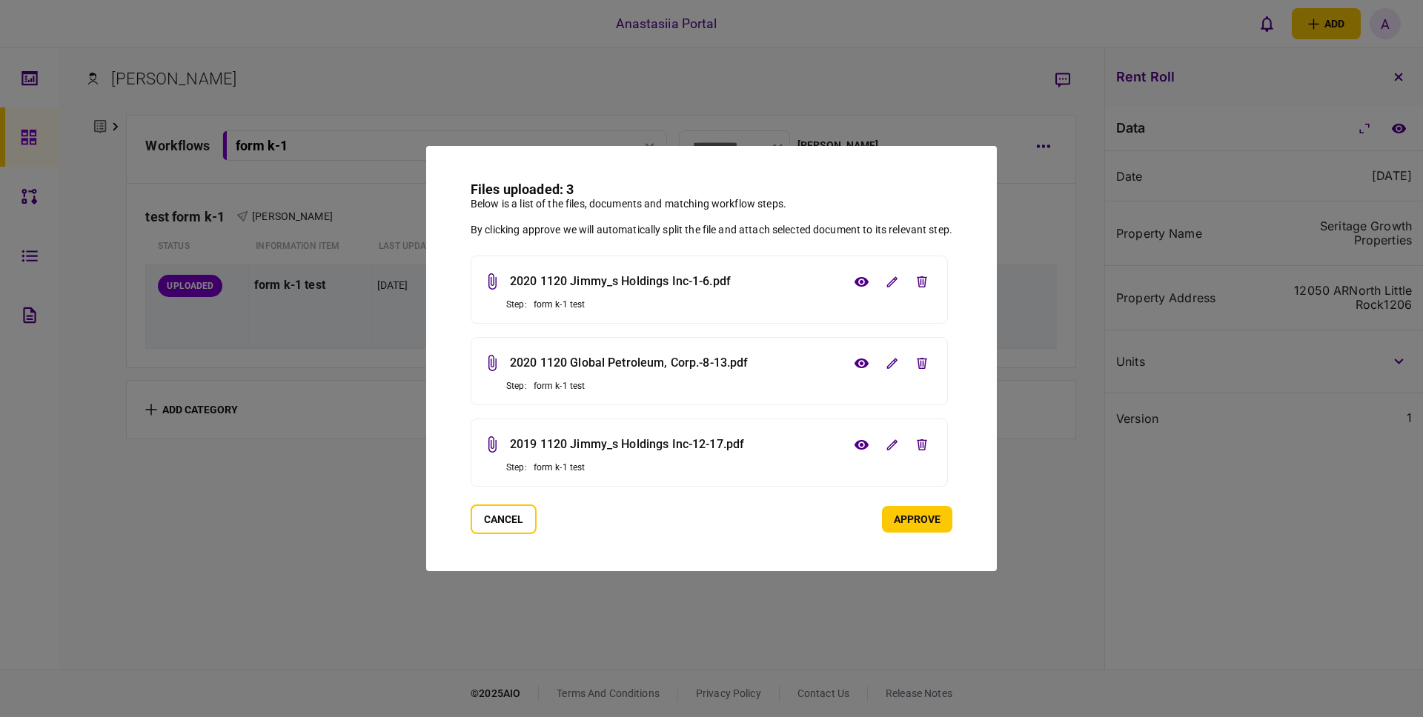
drag, startPoint x: 916, startPoint y: 508, endPoint x: 912, endPoint y: 528, distance: 20.3
click at [915, 512] on button "approve" at bounding box center [917, 519] width 70 height 27
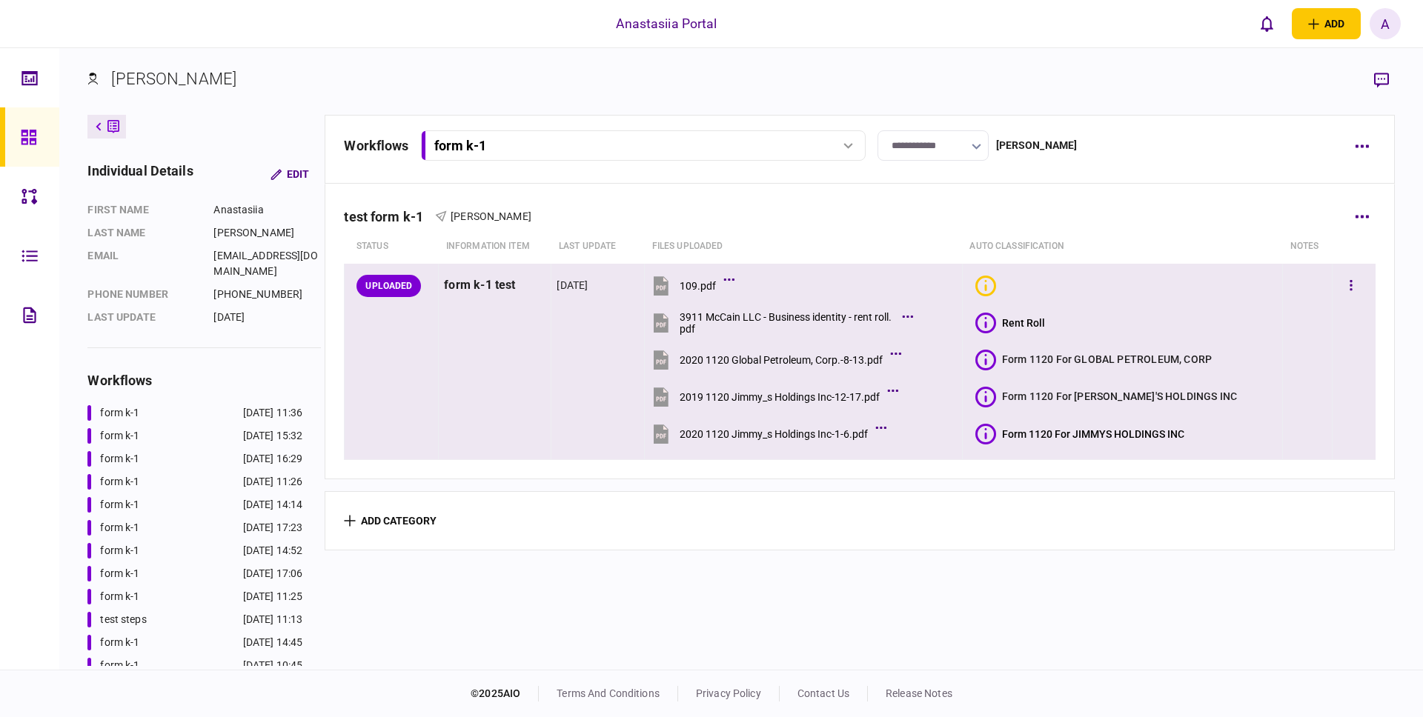
click at [996, 359] on icon at bounding box center [985, 360] width 21 height 21
click at [1000, 362] on icon at bounding box center [989, 360] width 21 height 21
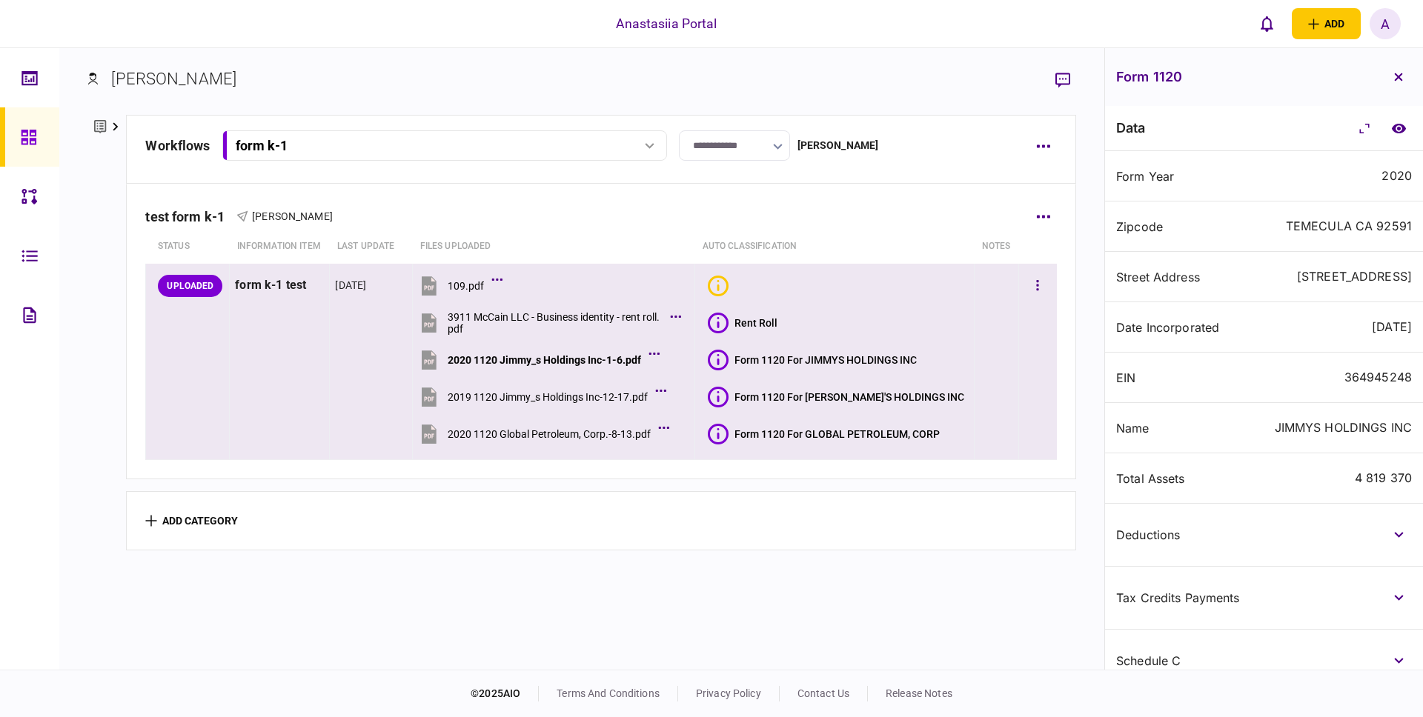
click at [815, 402] on button "Form 1120 For [PERSON_NAME]'S HOLDINGS INC" at bounding box center [836, 397] width 256 height 21
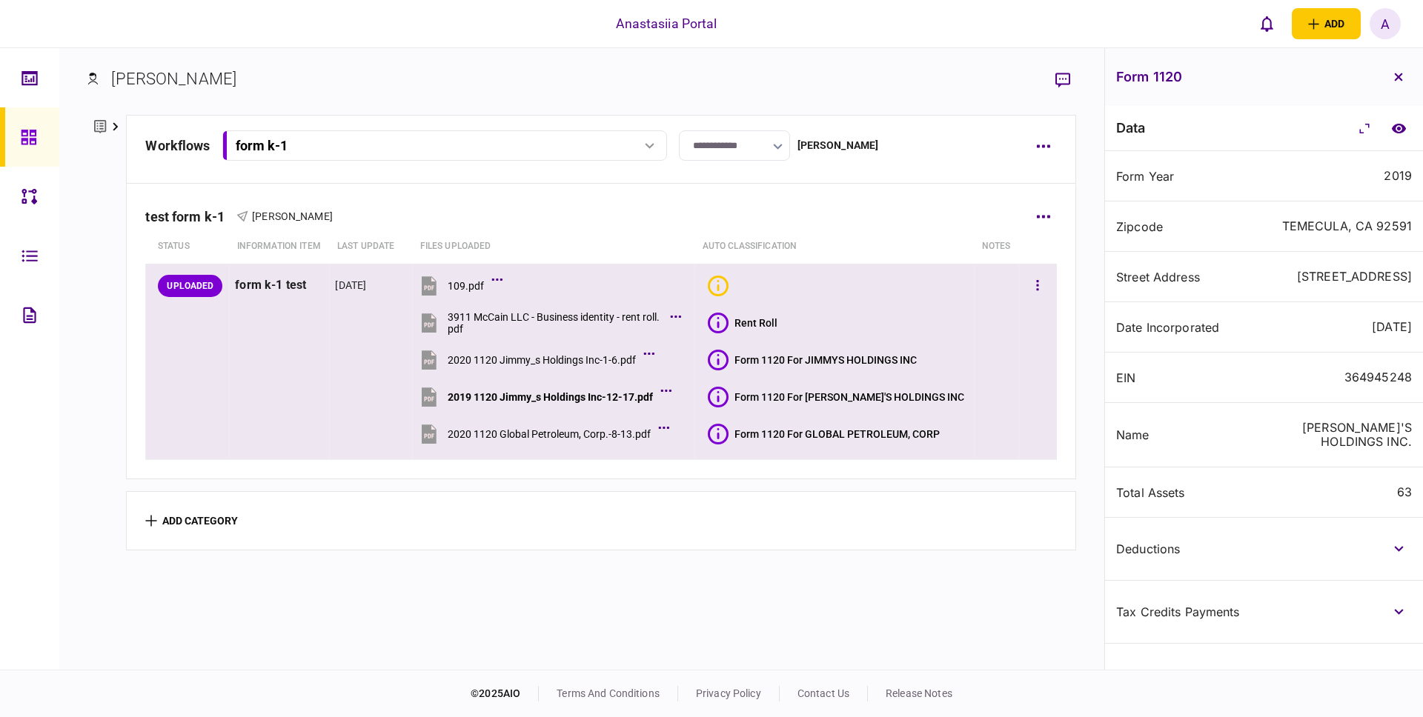
click at [757, 435] on div "Form 1120 For GLOBAL PETROLEUM, CORP" at bounding box center [836, 434] width 205 height 12
click at [723, 434] on icon at bounding box center [718, 434] width 21 height 21
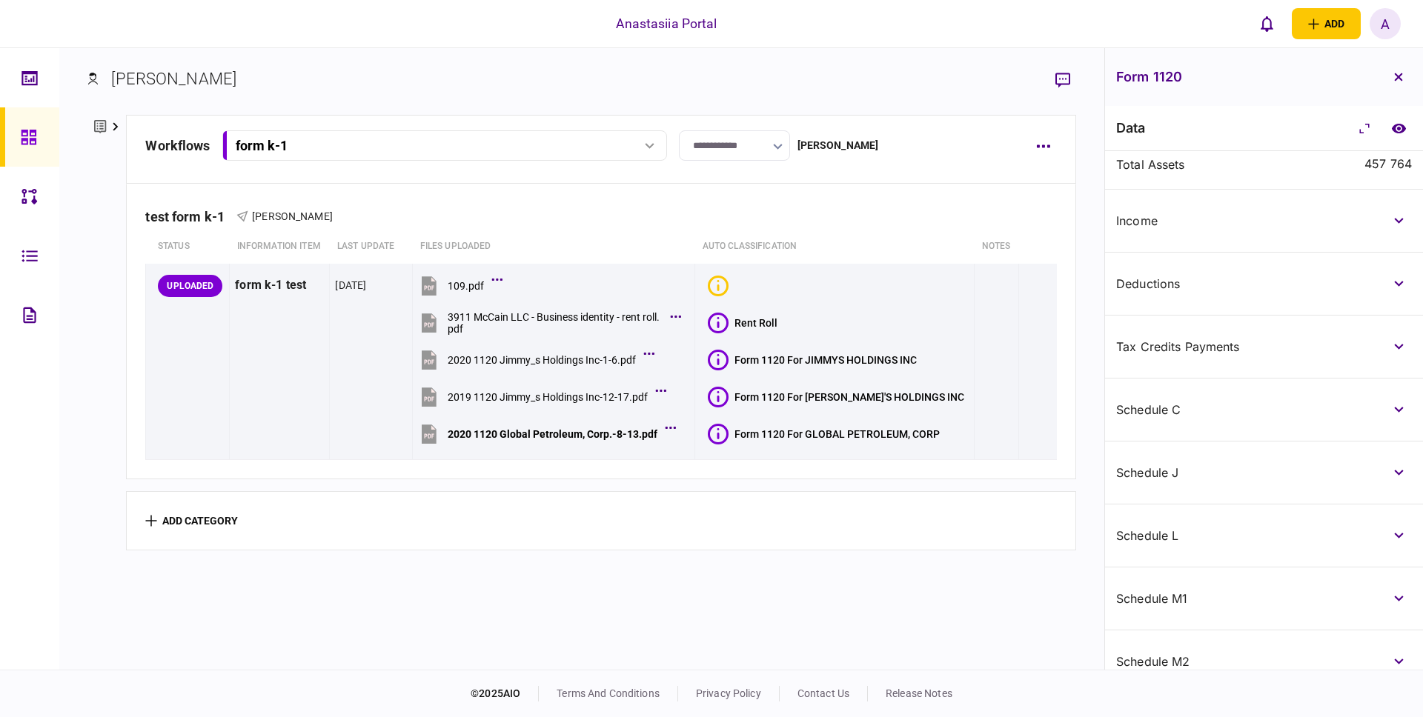
scroll to position [402, 0]
